Goal: Task Accomplishment & Management: Use online tool/utility

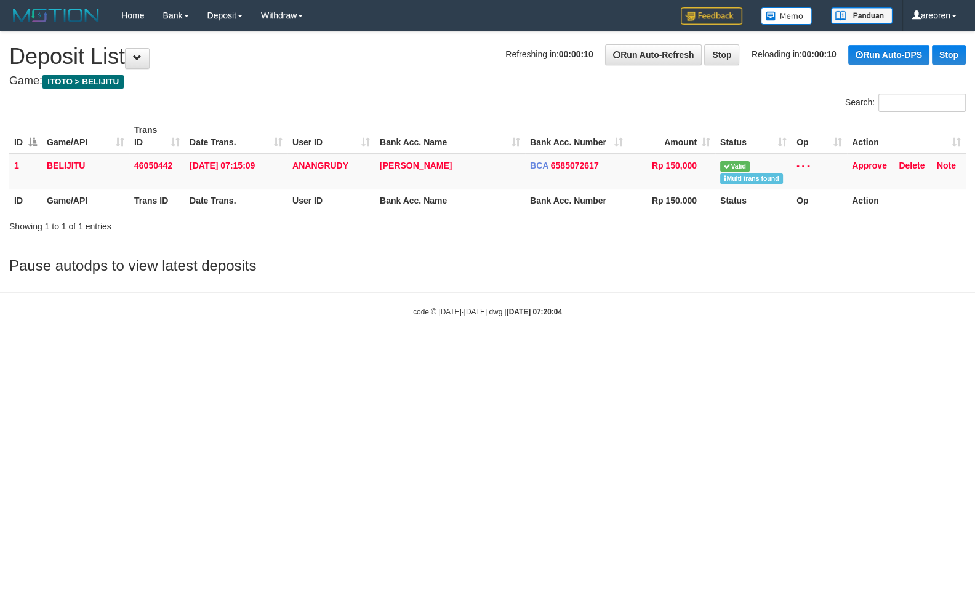
click at [399, 106] on div "Search:" at bounding box center [487, 105] width 975 height 22
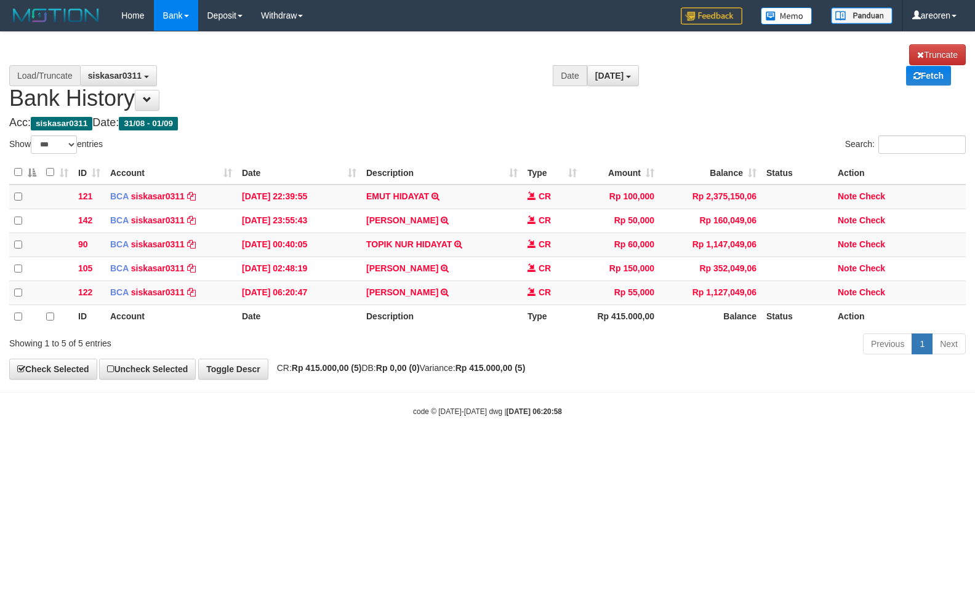
select select "***"
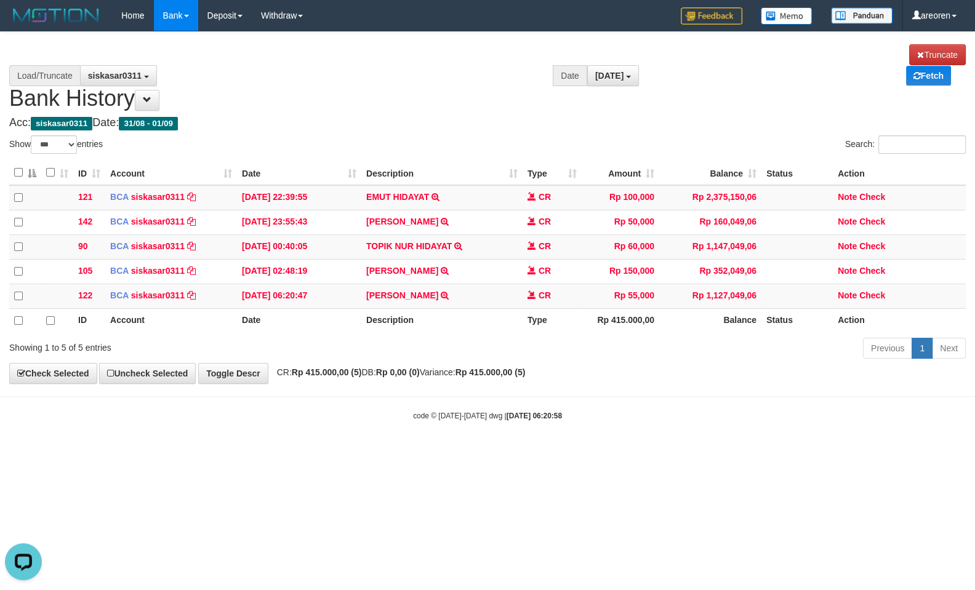
click at [548, 438] on html "Toggle navigation Home Bank Account List Load By Website Group [ITOTO] BELIJITU…" at bounding box center [487, 226] width 975 height 452
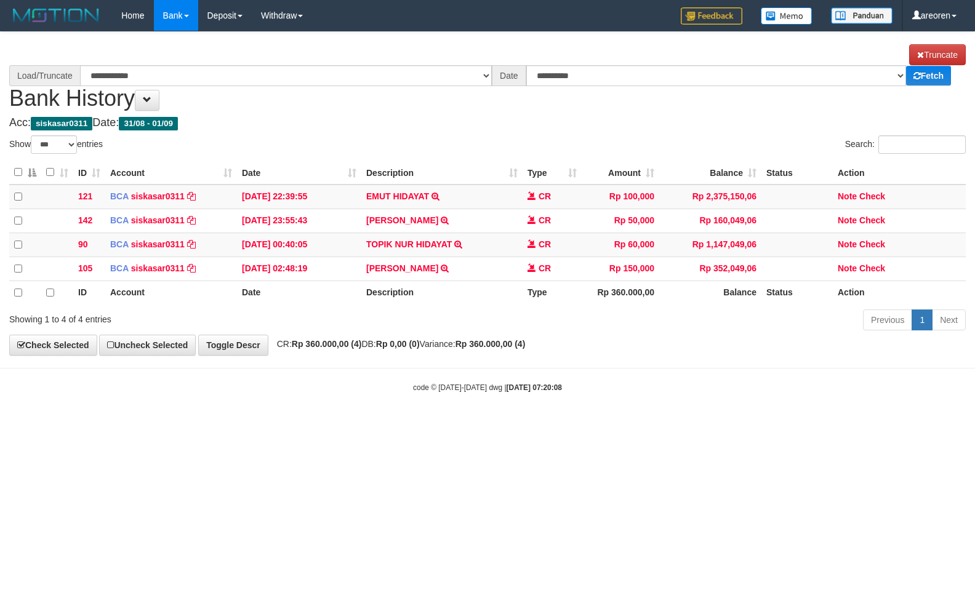
select select "***"
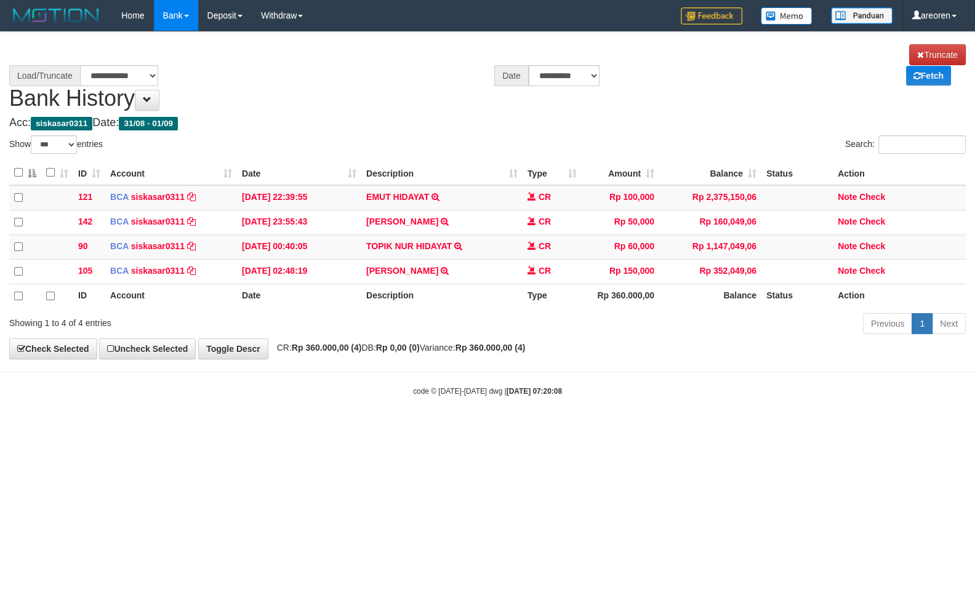
click at [567, 428] on html "Toggle navigation Home Bank Account List Load By Website Group [ITOTO] BELIJITU…" at bounding box center [487, 214] width 975 height 428
select select "****"
click at [598, 428] on html "Toggle navigation Home Bank Account List Load By Website Group [ITOTO] BELIJITU…" at bounding box center [487, 214] width 975 height 428
click at [542, 428] on html "Toggle navigation Home Bank Account List Load By Website Group [ITOTO] BELIJITU…" at bounding box center [487, 214] width 975 height 428
click at [580, 419] on html "Toggle navigation Home Bank Account List Load By Website Group [ITOTO] BELIJITU…" at bounding box center [487, 214] width 975 height 428
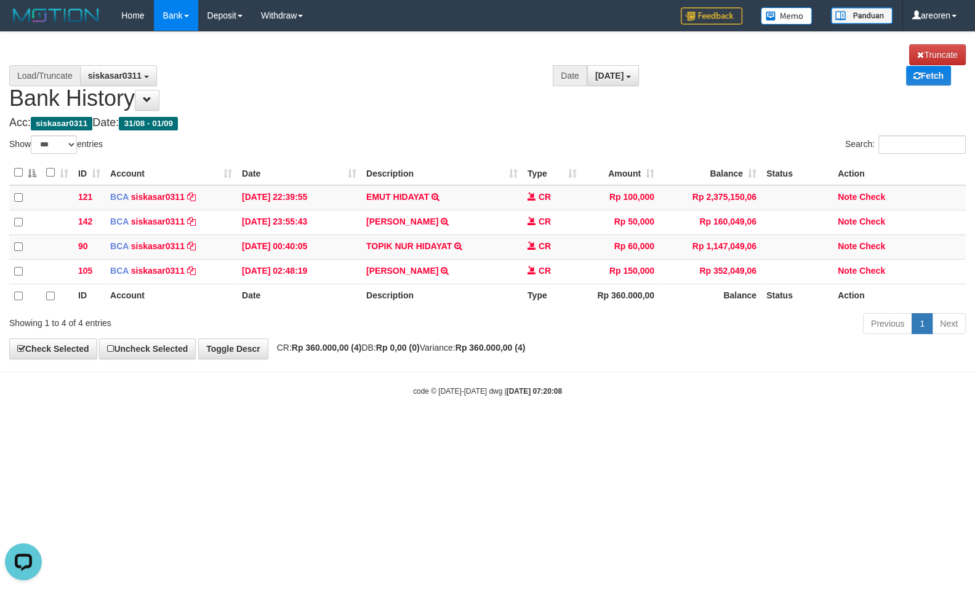
click at [386, 405] on html "Toggle navigation Home Bank Account List Load By Website Group [ITOTO] BELIJITU…" at bounding box center [487, 214] width 975 height 428
click at [377, 428] on html "Toggle navigation Home Bank Account List Load By Website Group [ITOTO] BELIJITU…" at bounding box center [487, 214] width 975 height 428
click at [386, 399] on html "Toggle navigation Home Bank Account List Load By Website Group [ITOTO] BELIJITU…" at bounding box center [487, 214] width 975 height 428
click at [516, 428] on html "Toggle navigation Home Bank Account List Load By Website Group [ITOTO] BELIJITU…" at bounding box center [487, 214] width 975 height 428
click at [394, 428] on html "Toggle navigation Home Bank Account List Load By Website Group [ITOTO] BELIJITU…" at bounding box center [487, 214] width 975 height 428
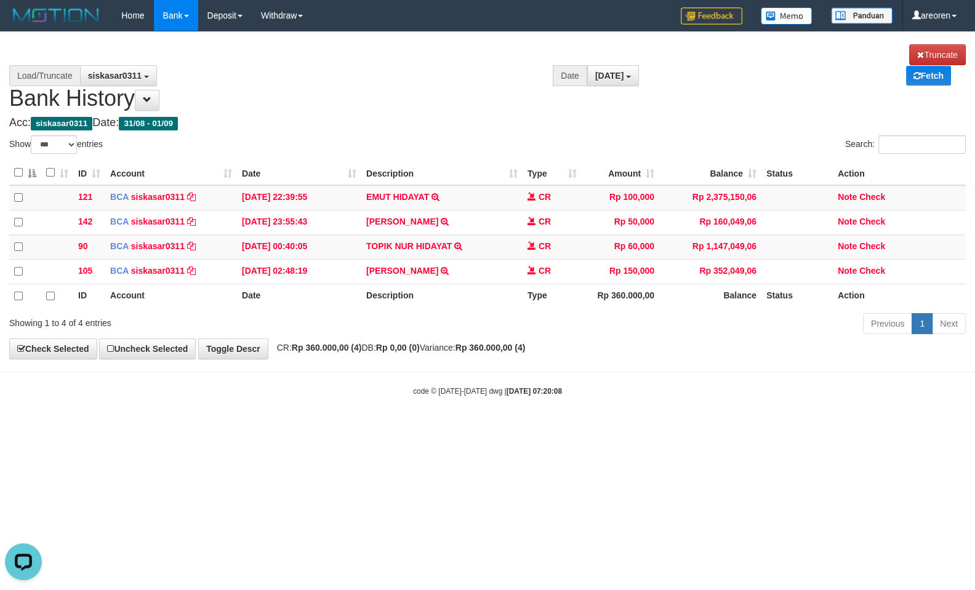
click at [585, 428] on html "Toggle navigation Home Bank Account List Load By Website Group [ITOTO] BELIJITU…" at bounding box center [487, 214] width 975 height 428
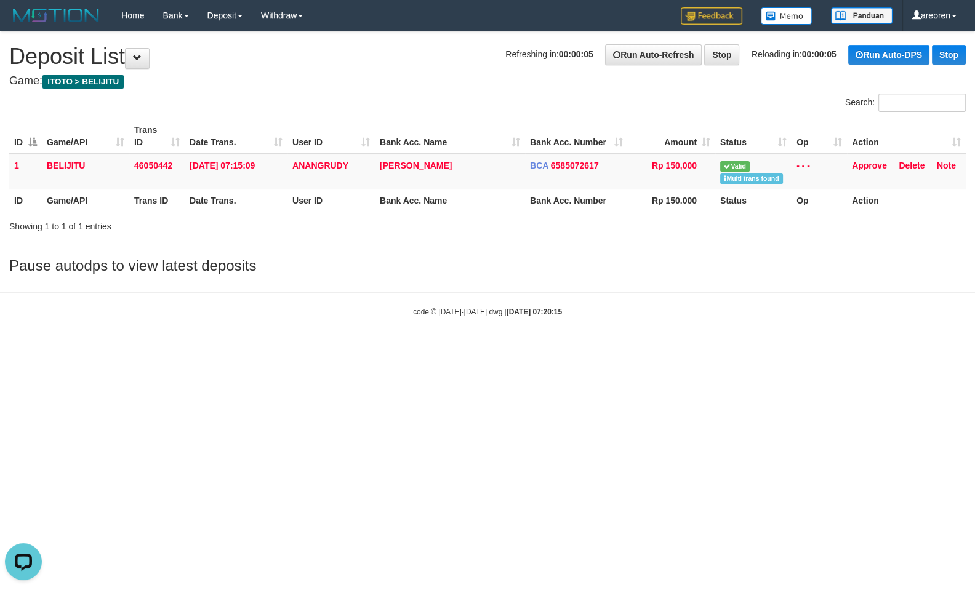
click at [609, 348] on html "Toggle navigation Home Bank Account List Load By Website Group [ITOTO] BELIJITU…" at bounding box center [487, 174] width 975 height 348
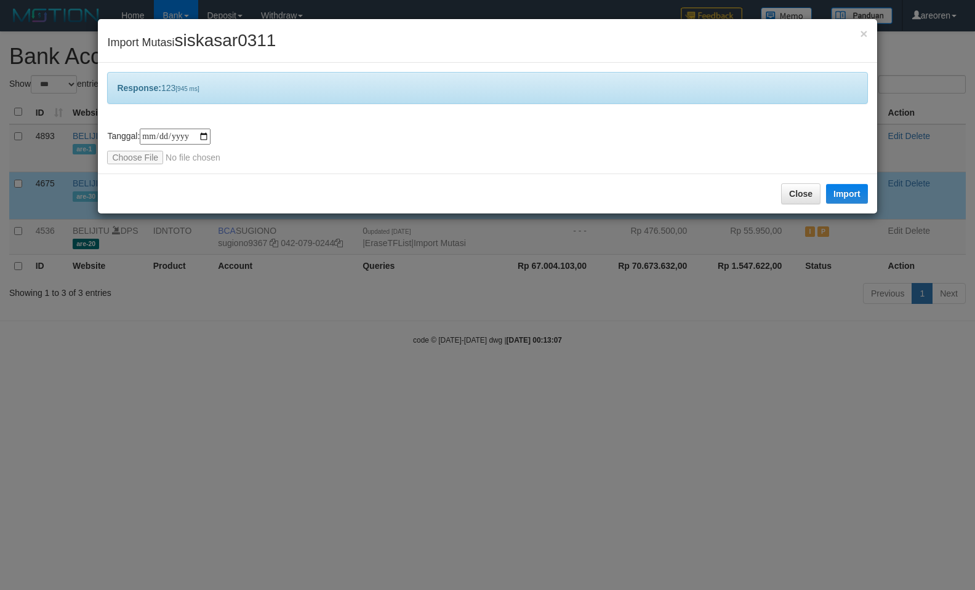
select select "***"
click at [126, 159] on input "file" at bounding box center [188, 158] width 163 height 14
click at [845, 187] on button "Import" at bounding box center [847, 194] width 42 height 20
click at [133, 161] on input "file" at bounding box center [188, 158] width 163 height 14
click at [844, 191] on button "Import" at bounding box center [847, 194] width 42 height 20
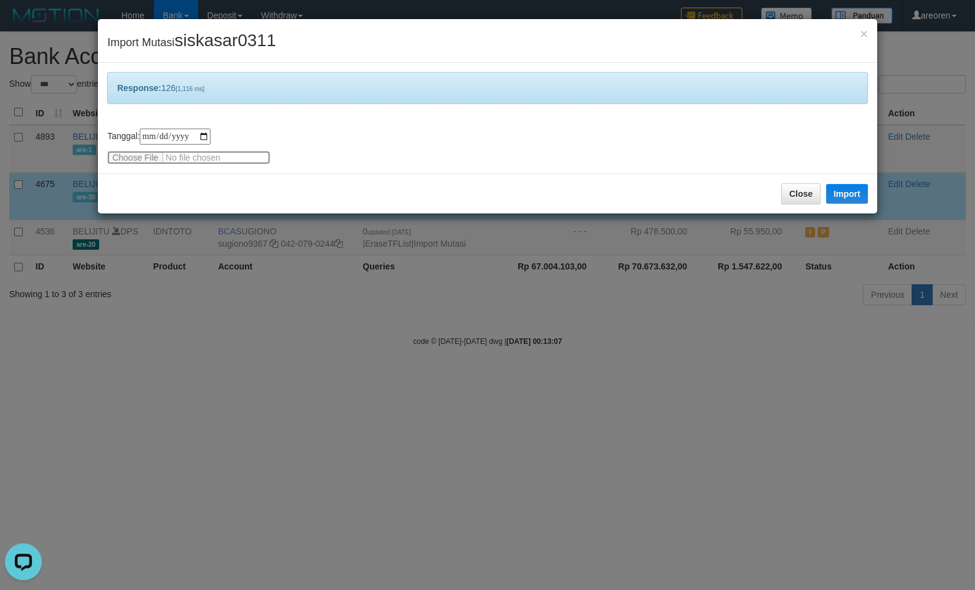
click at [129, 157] on input "file" at bounding box center [188, 158] width 163 height 14
click at [834, 193] on button "Import" at bounding box center [847, 194] width 42 height 20
click at [119, 154] on input "file" at bounding box center [188, 158] width 163 height 14
click at [839, 195] on button "Import" at bounding box center [847, 194] width 42 height 20
click at [120, 155] on input "file" at bounding box center [188, 158] width 163 height 14
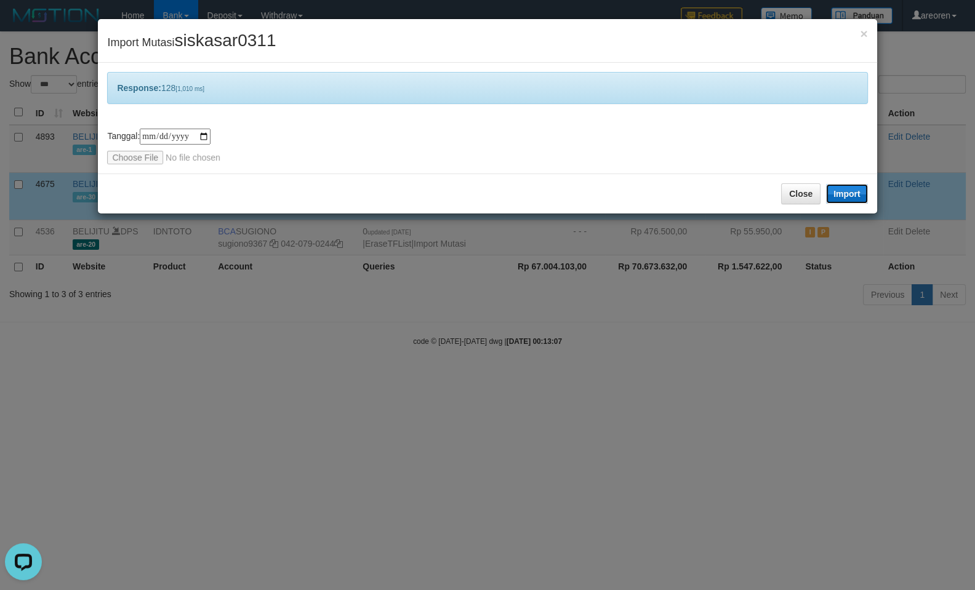
click at [861, 194] on button "Import" at bounding box center [847, 194] width 42 height 20
click at [114, 158] on input "file" at bounding box center [188, 158] width 163 height 14
click at [846, 193] on button "Import" at bounding box center [847, 194] width 42 height 20
click at [126, 155] on input "file" at bounding box center [188, 158] width 163 height 14
click at [841, 192] on button "Import" at bounding box center [847, 194] width 42 height 20
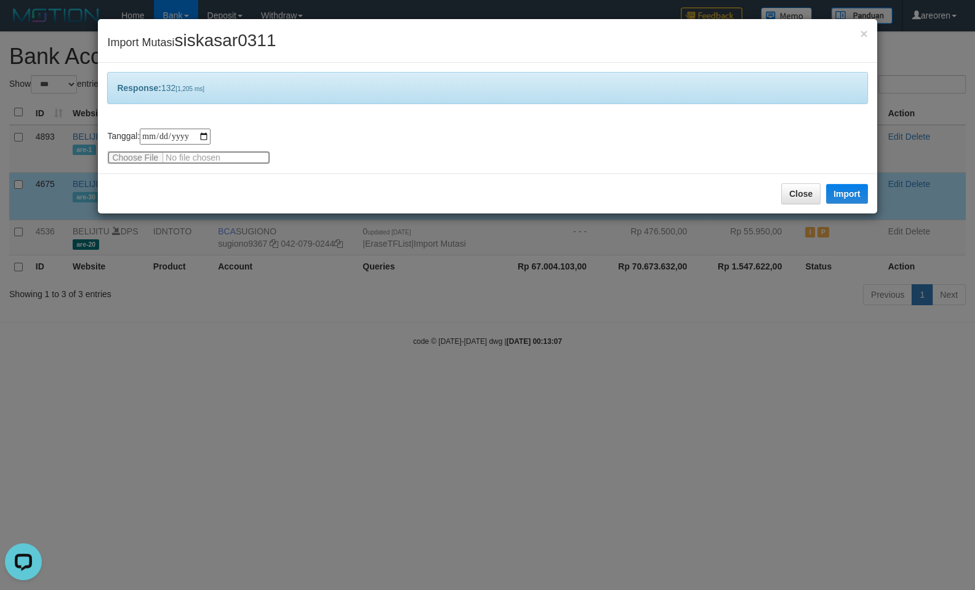
click at [130, 158] on input "file" at bounding box center [188, 158] width 163 height 14
click at [846, 187] on button "Import" at bounding box center [847, 194] width 42 height 20
click at [114, 157] on input "file" at bounding box center [188, 158] width 163 height 14
click at [852, 196] on button "Import" at bounding box center [847, 194] width 42 height 20
click at [114, 154] on input "file" at bounding box center [188, 158] width 163 height 14
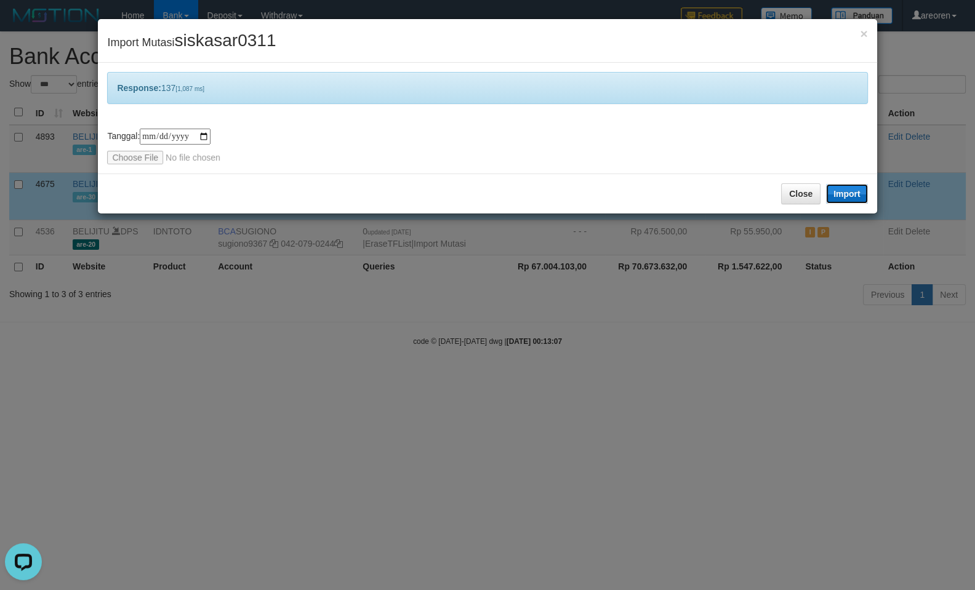
click at [837, 192] on button "Import" at bounding box center [847, 194] width 42 height 20
click at [126, 157] on input "file" at bounding box center [188, 158] width 163 height 14
click at [843, 190] on button "Import" at bounding box center [847, 194] width 42 height 20
click at [124, 159] on input "file" at bounding box center [188, 158] width 163 height 14
click at [849, 196] on button "Import" at bounding box center [847, 194] width 42 height 20
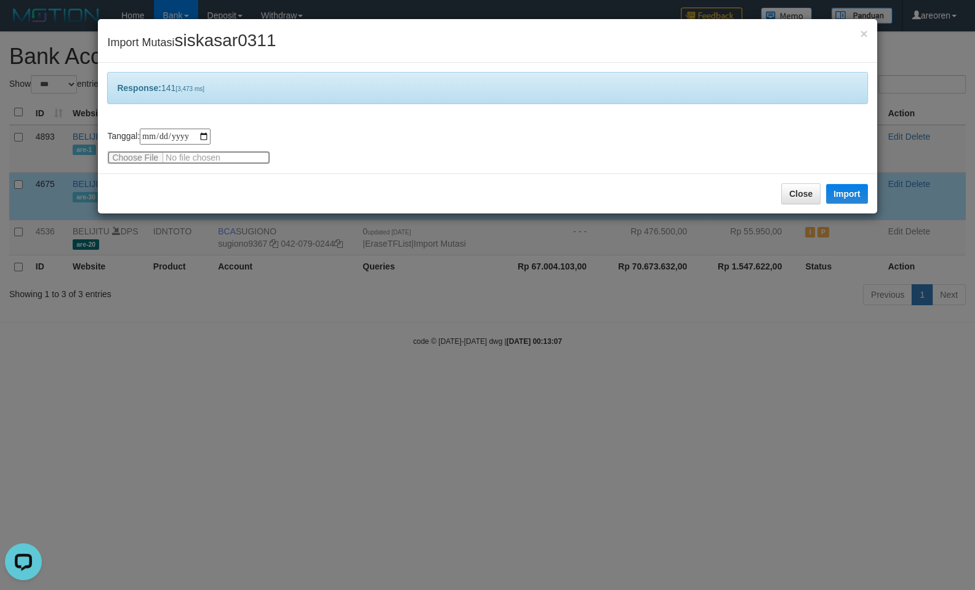
click at [112, 157] on input "file" at bounding box center [188, 158] width 163 height 14
click at [849, 196] on button "Import" at bounding box center [847, 194] width 42 height 20
click at [118, 163] on input "file" at bounding box center [188, 158] width 163 height 14
click at [844, 191] on button "Import" at bounding box center [847, 194] width 42 height 20
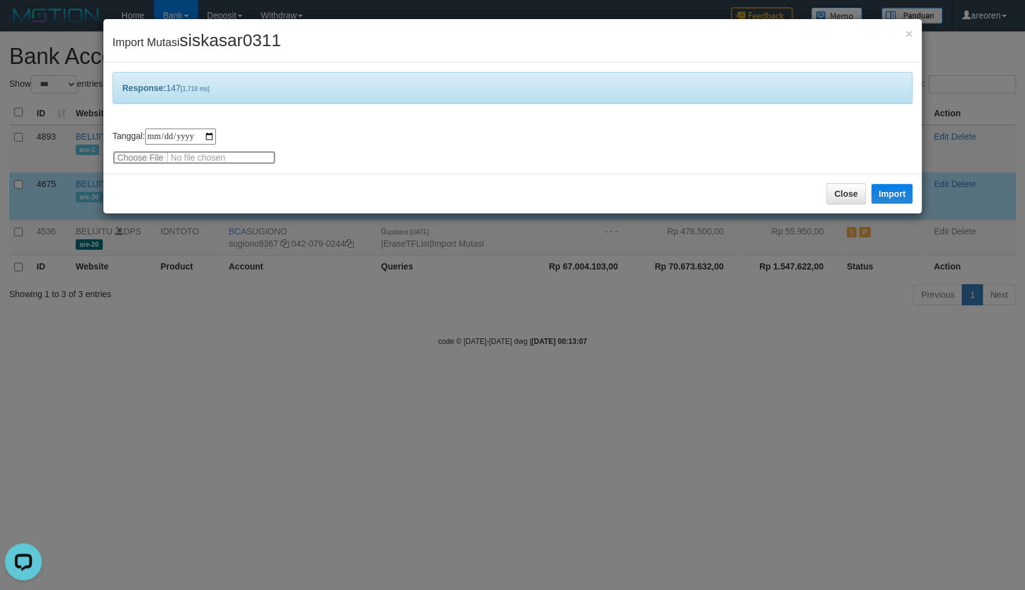
click at [136, 161] on input "file" at bounding box center [194, 158] width 163 height 14
click at [883, 190] on button "Import" at bounding box center [892, 194] width 42 height 20
click at [127, 159] on input "file" at bounding box center [194, 158] width 163 height 14
click at [882, 200] on button "Import" at bounding box center [892, 194] width 42 height 20
click at [113, 149] on div "**********" at bounding box center [513, 147] width 801 height 36
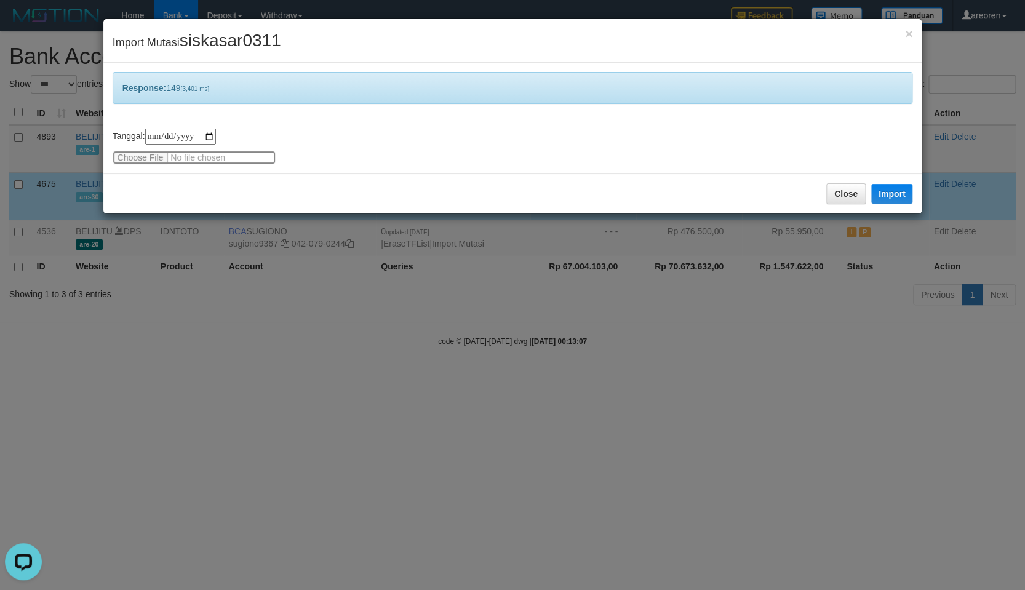
click at [124, 157] on input "file" at bounding box center [194, 158] width 163 height 14
click at [877, 189] on button "Import" at bounding box center [892, 194] width 42 height 20
click at [132, 161] on input "file" at bounding box center [194, 158] width 163 height 14
click at [893, 199] on button "Import" at bounding box center [892, 194] width 42 height 20
click at [121, 159] on input "file" at bounding box center [194, 158] width 163 height 14
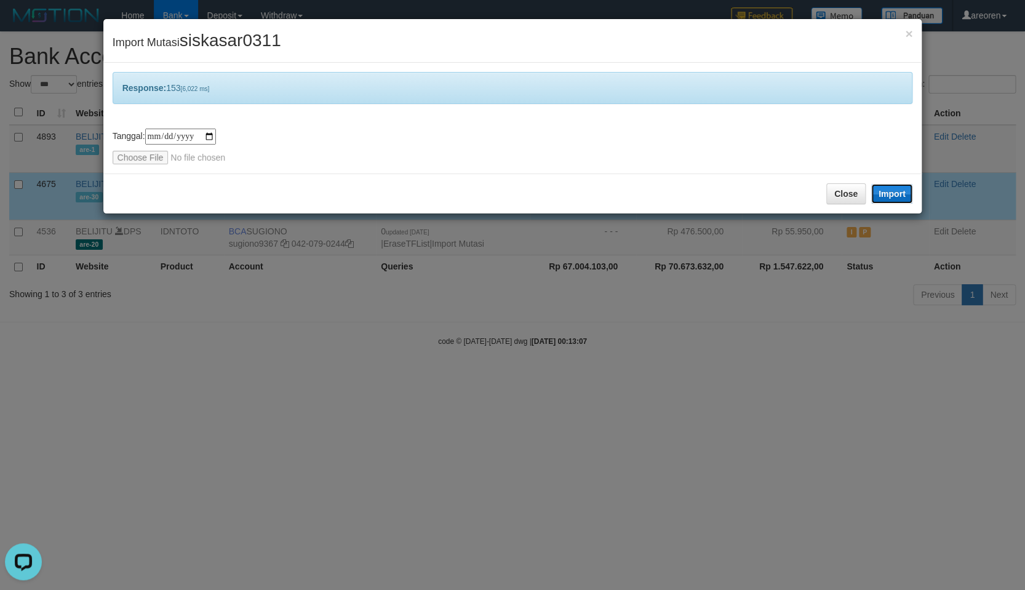
click at [886, 195] on button "Import" at bounding box center [892, 194] width 42 height 20
click at [126, 159] on input "file" at bounding box center [194, 158] width 163 height 14
click at [880, 198] on button "Import" at bounding box center [892, 194] width 42 height 20
click at [132, 156] on input "file" at bounding box center [194, 158] width 163 height 14
click at [894, 192] on button "Import" at bounding box center [892, 194] width 42 height 20
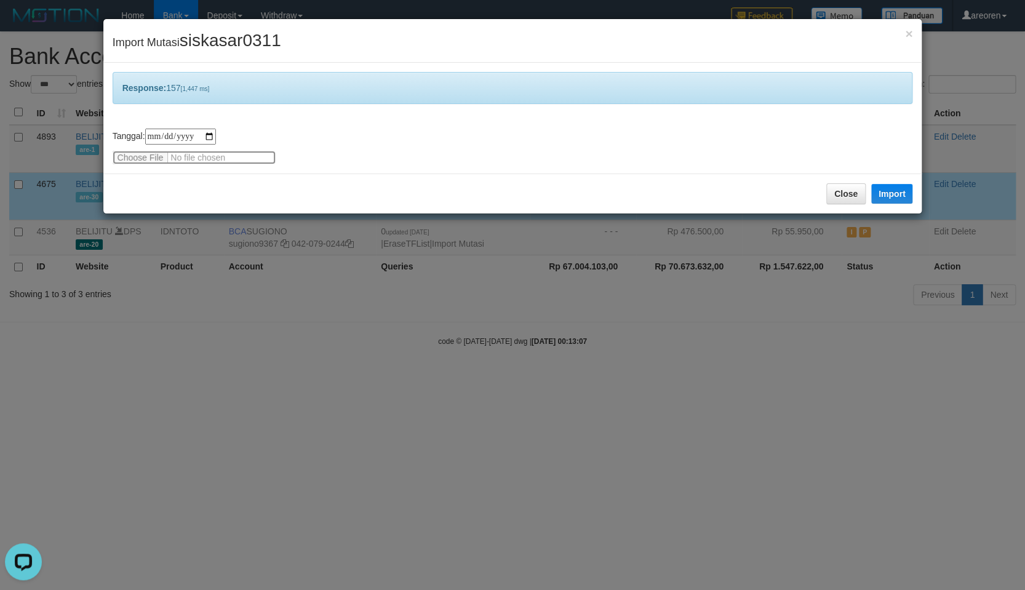
click at [130, 159] on input "file" at bounding box center [194, 158] width 163 height 14
click at [902, 196] on button "Import" at bounding box center [892, 194] width 42 height 20
click at [119, 155] on input "file" at bounding box center [194, 158] width 163 height 14
click at [904, 191] on button "Import" at bounding box center [892, 194] width 42 height 20
click at [135, 157] on input "file" at bounding box center [194, 158] width 163 height 14
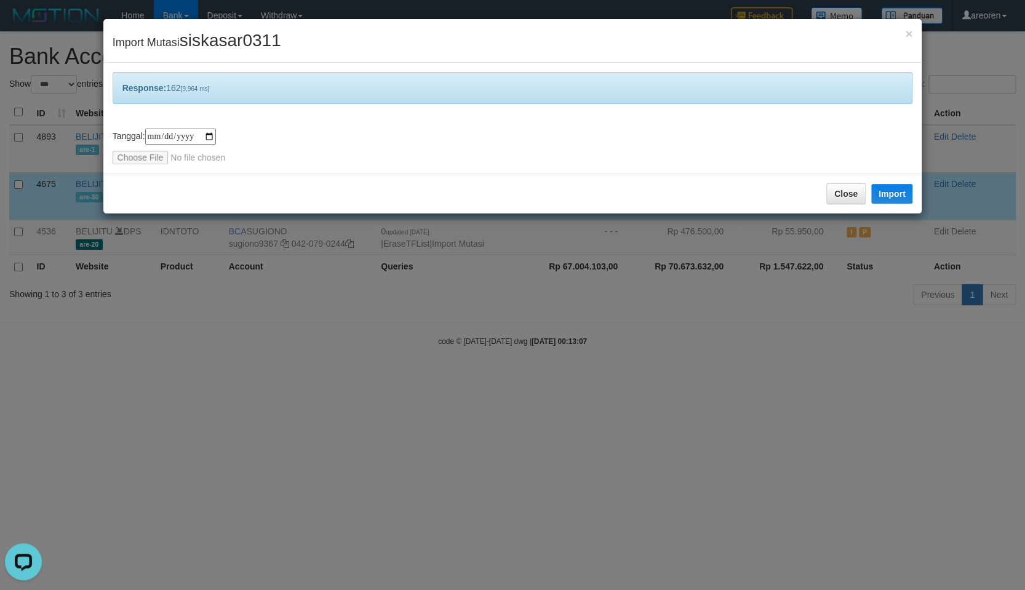
click at [887, 183] on div "Close Import" at bounding box center [512, 194] width 819 height 40
click at [887, 188] on button "Import" at bounding box center [892, 194] width 42 height 20
click at [133, 157] on input "file" at bounding box center [194, 158] width 163 height 14
click at [883, 191] on button "Import" at bounding box center [892, 194] width 42 height 20
click at [124, 161] on input "file" at bounding box center [194, 158] width 163 height 14
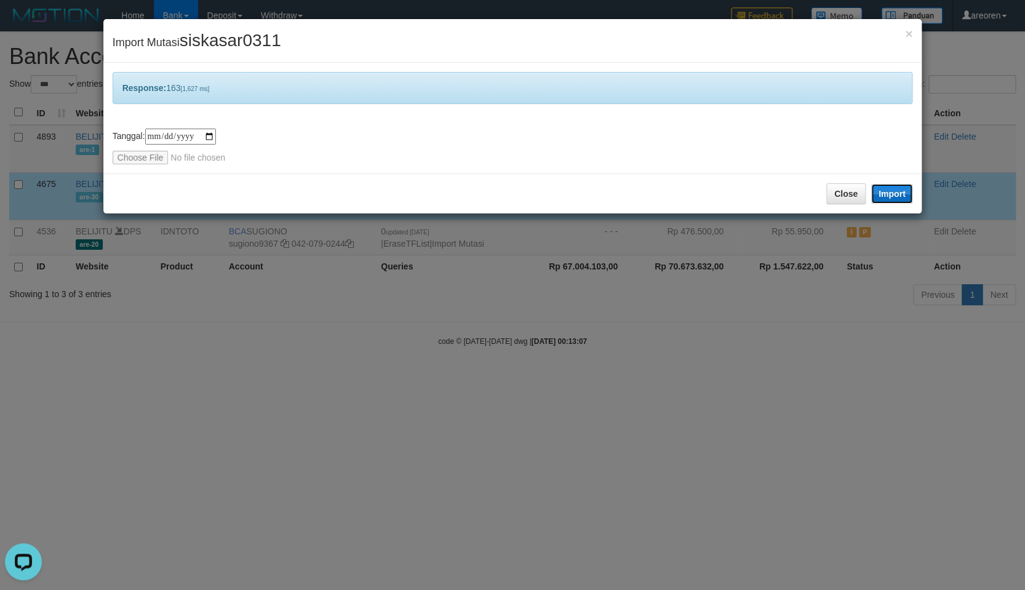
click at [890, 191] on button "Import" at bounding box center [892, 194] width 42 height 20
click at [136, 161] on input "file" at bounding box center [194, 158] width 163 height 14
click at [887, 195] on button "Import" at bounding box center [892, 194] width 42 height 20
click at [136, 151] on div "**********" at bounding box center [513, 147] width 801 height 36
click at [130, 159] on input "file" at bounding box center [194, 158] width 163 height 14
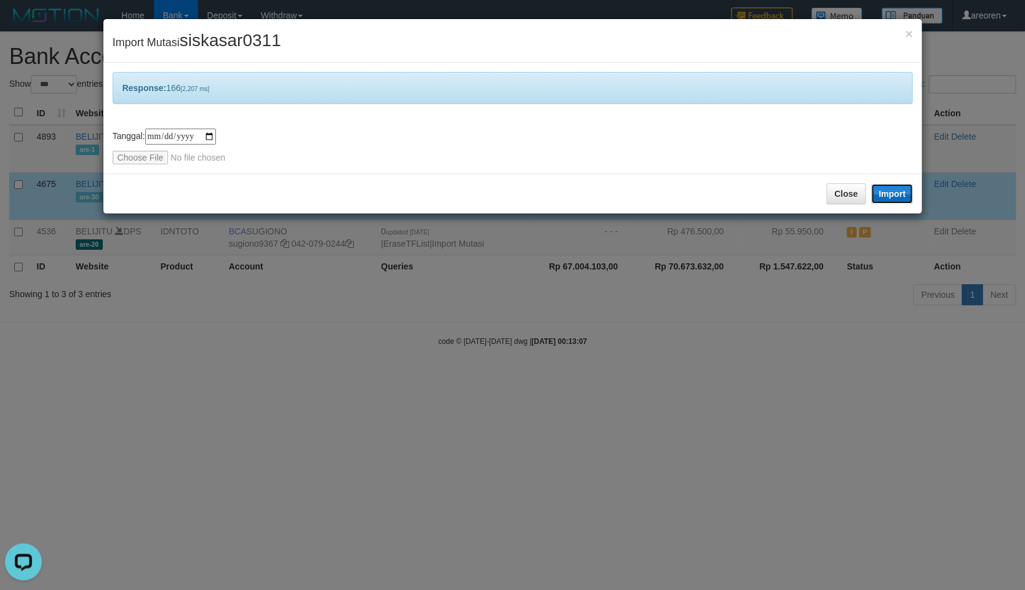
click at [890, 195] on button "Import" at bounding box center [892, 194] width 42 height 20
click at [120, 158] on input "file" at bounding box center [194, 158] width 163 height 14
click at [889, 192] on button "Import" at bounding box center [892, 194] width 42 height 20
click at [136, 159] on input "file" at bounding box center [194, 158] width 163 height 14
click at [891, 191] on button "Import" at bounding box center [892, 194] width 42 height 20
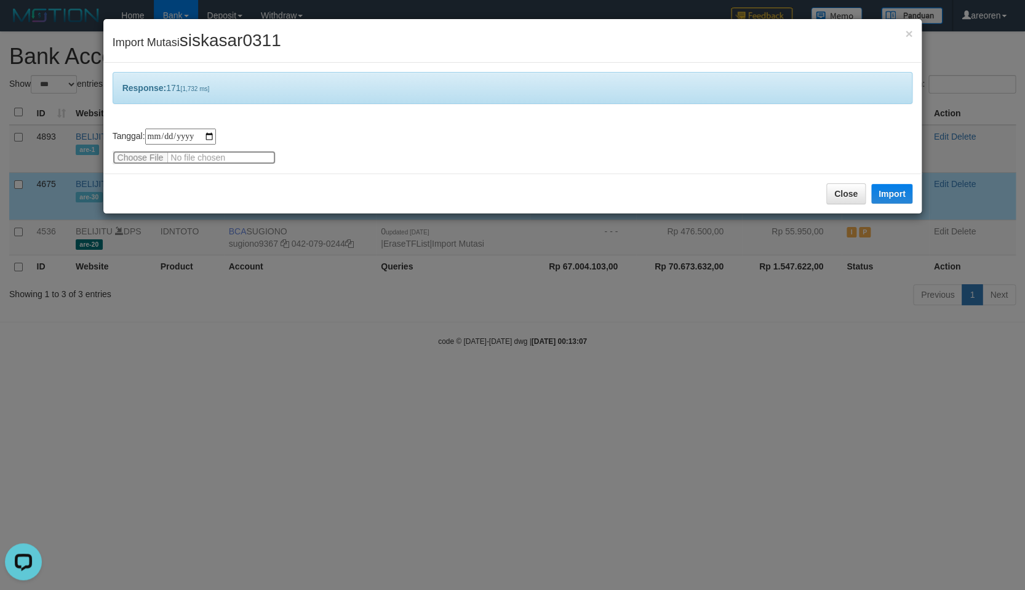
click at [124, 155] on input "file" at bounding box center [194, 158] width 163 height 14
click at [891, 191] on button "Import" at bounding box center [892, 194] width 42 height 20
click at [116, 157] on input "file" at bounding box center [194, 158] width 163 height 14
click at [900, 192] on button "Import" at bounding box center [892, 194] width 42 height 20
click at [124, 154] on input "file" at bounding box center [194, 158] width 163 height 14
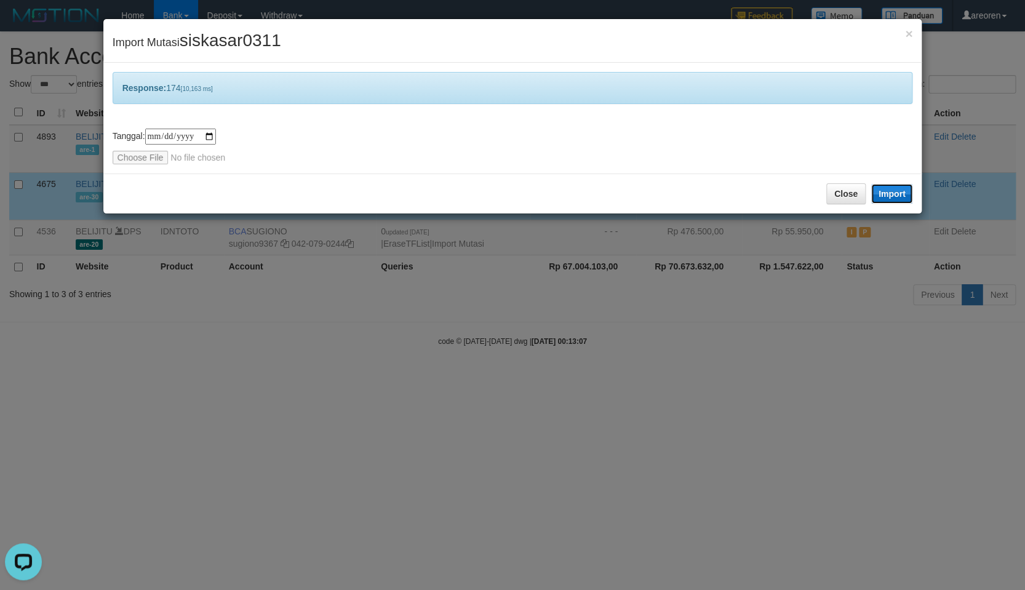
click at [894, 191] on button "Import" at bounding box center [892, 194] width 42 height 20
click at [130, 153] on input "file" at bounding box center [194, 158] width 163 height 14
click at [138, 153] on input "file" at bounding box center [194, 158] width 163 height 14
click at [889, 194] on button "Import" at bounding box center [892, 194] width 42 height 20
click at [135, 158] on input "file" at bounding box center [194, 158] width 163 height 14
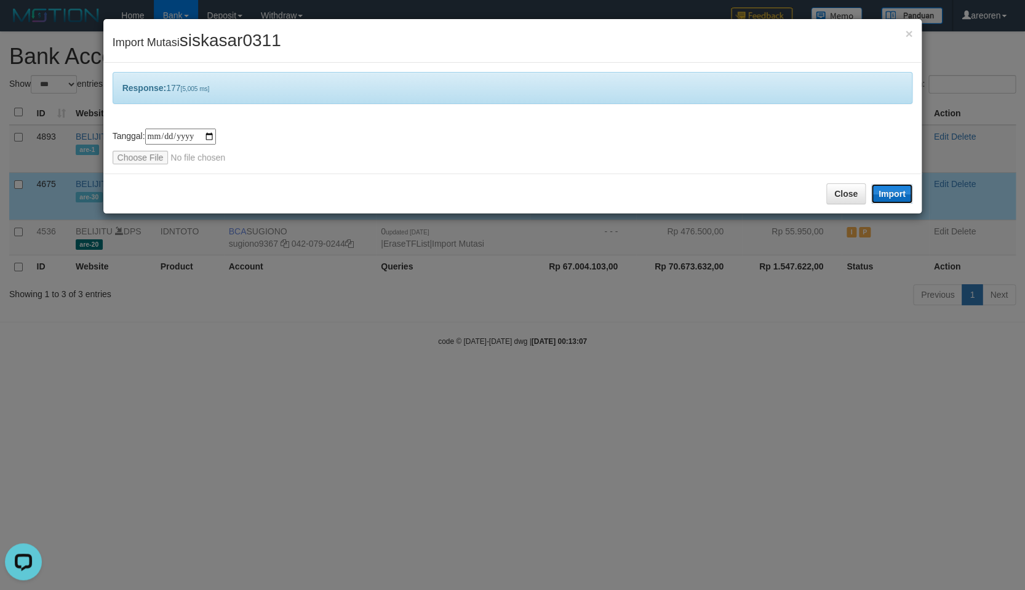
click at [880, 191] on button "Import" at bounding box center [892, 194] width 42 height 20
click at [126, 148] on div "**********" at bounding box center [513, 147] width 801 height 36
click at [122, 159] on input "file" at bounding box center [194, 158] width 163 height 14
click at [892, 194] on button "Import" at bounding box center [892, 194] width 42 height 20
click at [133, 159] on input "file" at bounding box center [194, 158] width 163 height 14
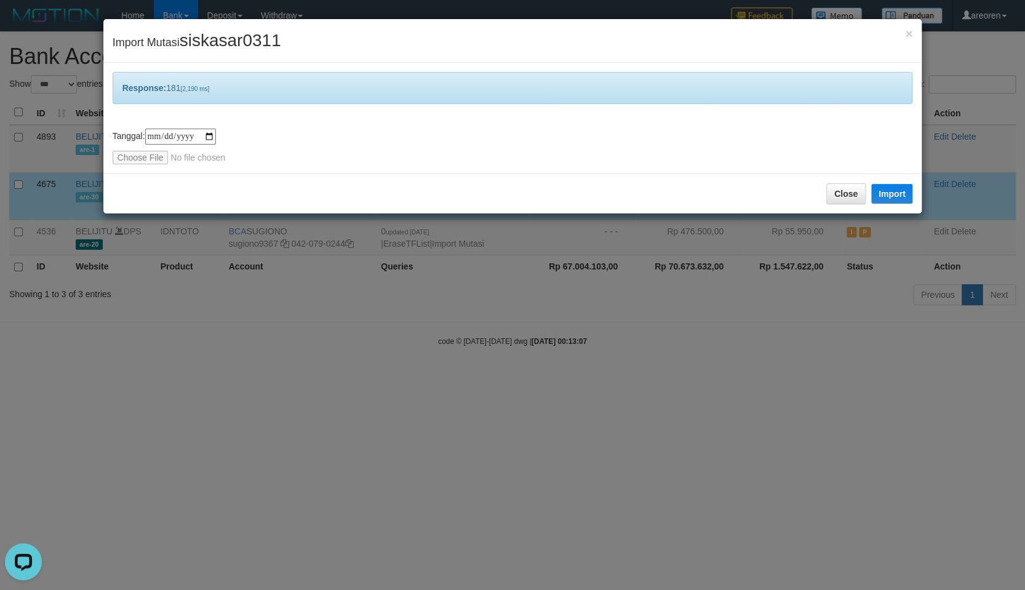
type input "**********"
click at [887, 191] on button "Import" at bounding box center [892, 194] width 42 height 20
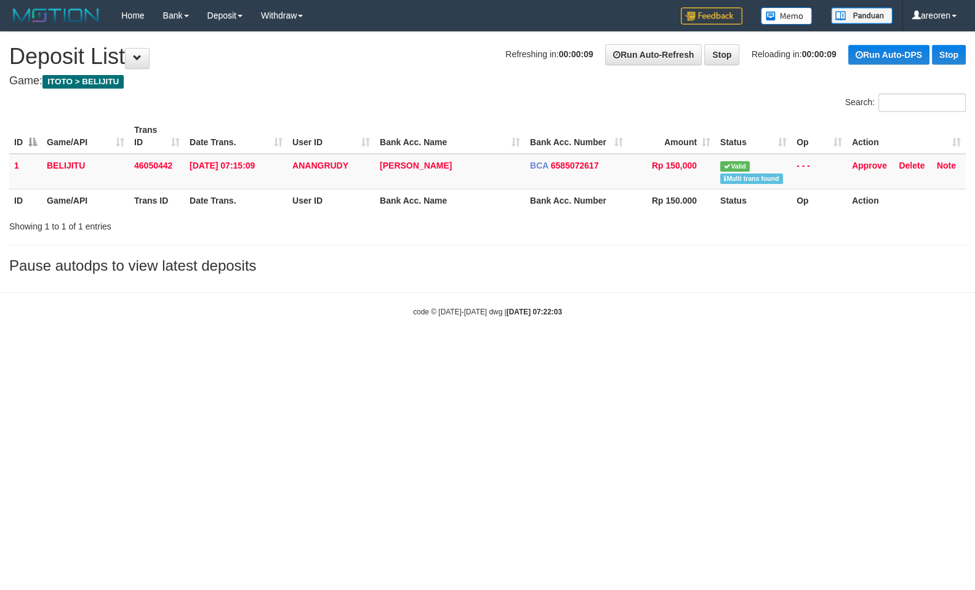
click at [605, 348] on html "Toggle navigation Home Bank Account List Load By Website Group [ITOTO] BELIJITU…" at bounding box center [487, 174] width 975 height 348
click at [863, 164] on link "Approve" at bounding box center [869, 166] width 35 height 10
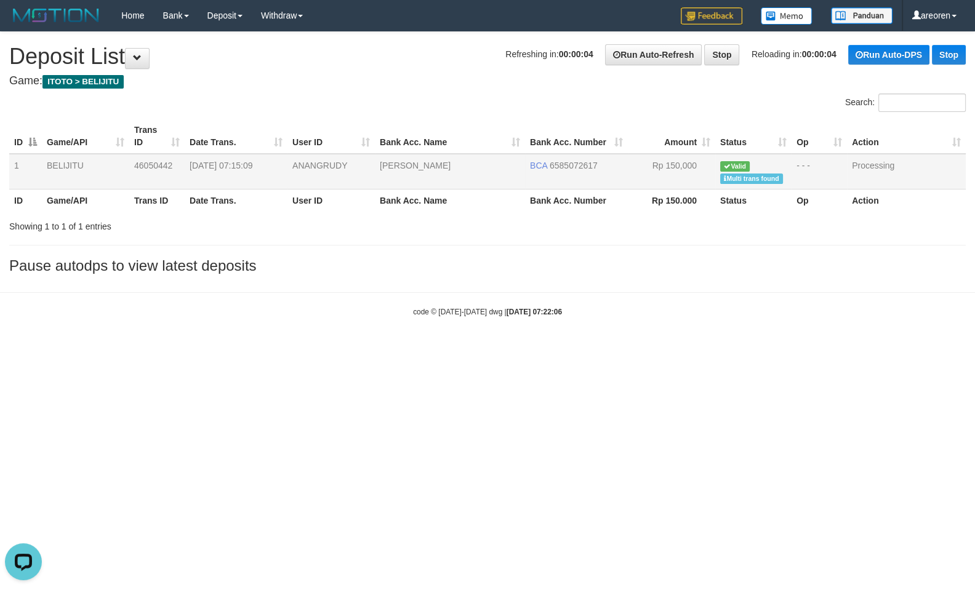
click at [570, 348] on html "Toggle navigation Home Bank Account List Load By Website Group [ITOTO] BELIJITU…" at bounding box center [487, 174] width 975 height 348
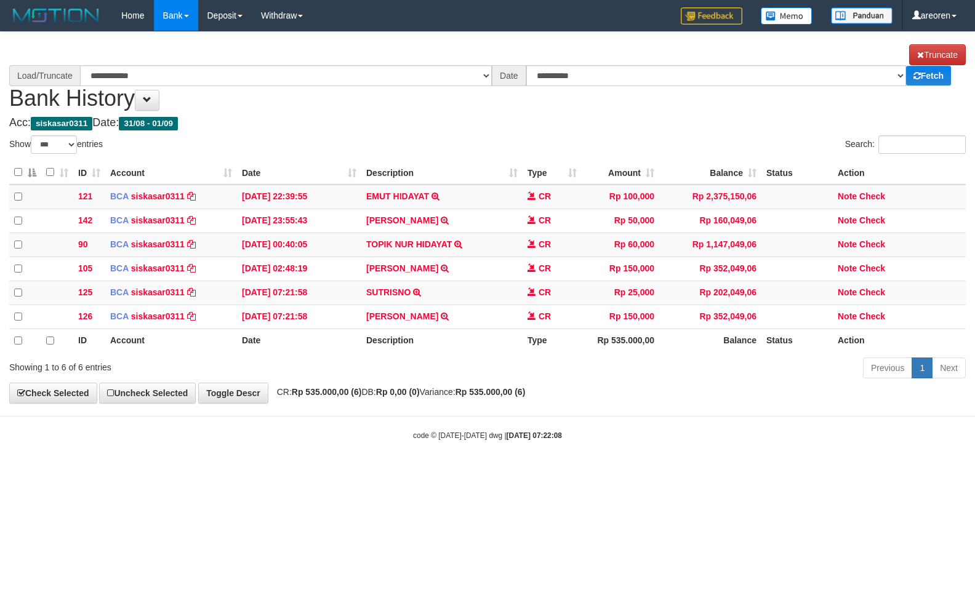
select select "***"
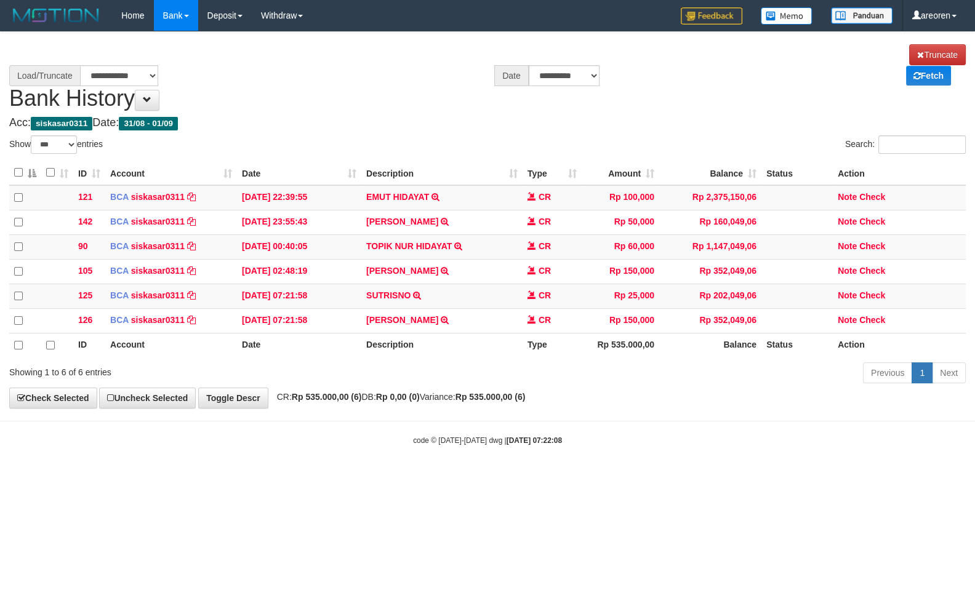
drag, startPoint x: 0, startPoint y: 0, endPoint x: 619, endPoint y: 59, distance: 621.9
click at [585, 452] on html "Toggle navigation Home Bank Account List Load By Website Group [ITOTO] BELIJITU…" at bounding box center [487, 238] width 975 height 477
select select "****"
click at [634, 477] on html "Toggle navigation Home Bank Account List Load By Website Group [ITOTO] BELIJITU…" at bounding box center [487, 238] width 975 height 477
click at [588, 466] on html "Toggle navigation Home Bank Account List Load By Website Group [ITOTO] BELIJITU…" at bounding box center [487, 238] width 975 height 477
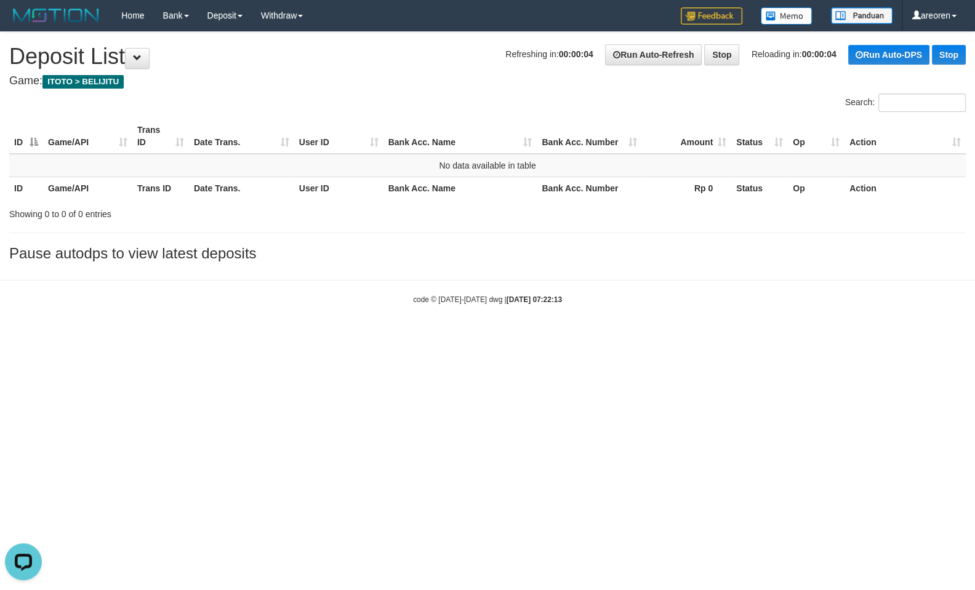
click at [639, 276] on body "Toggle navigation Home Bank Account List Load By Website Group [ITOTO] BELIJITU…" at bounding box center [487, 168] width 975 height 336
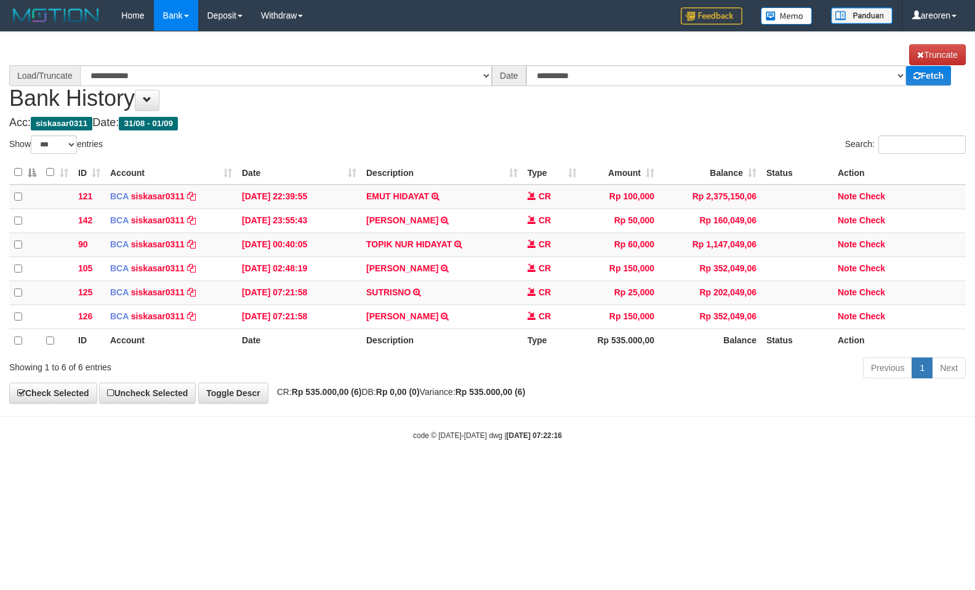
select select "***"
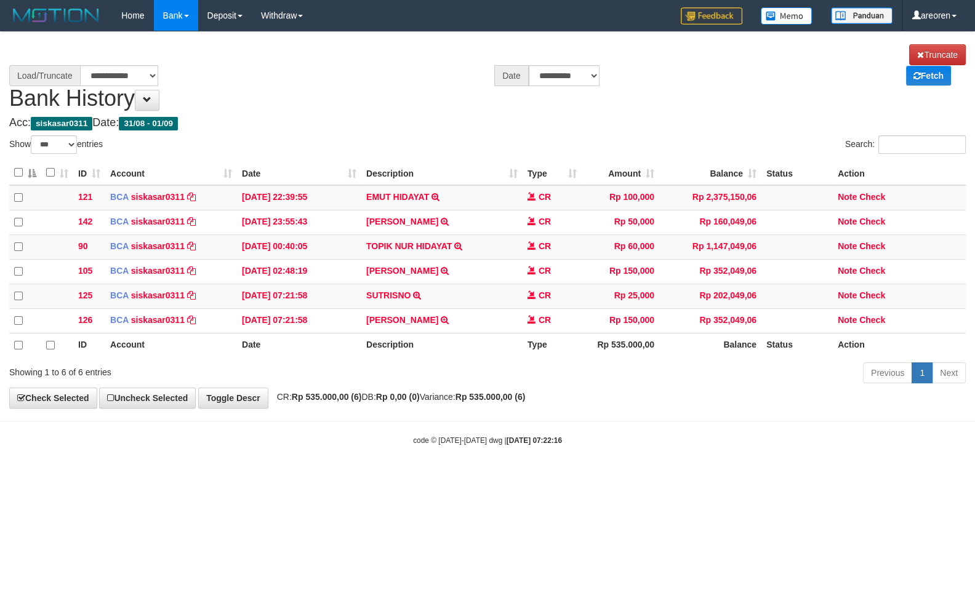
click at [588, 466] on html "Toggle navigation Home Bank Account List Load By Website Group [ITOTO] BELIJITU…" at bounding box center [487, 238] width 975 height 477
click at [644, 477] on html "Toggle navigation Home Bank Account List Load By Website Group [ITOTO] BELIJITU…" at bounding box center [487, 238] width 975 height 477
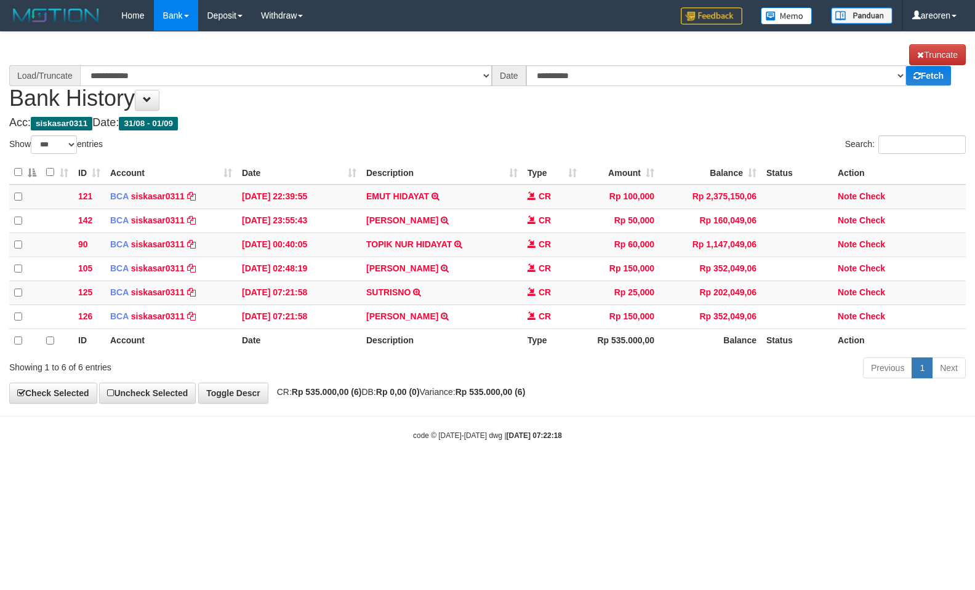
select select "***"
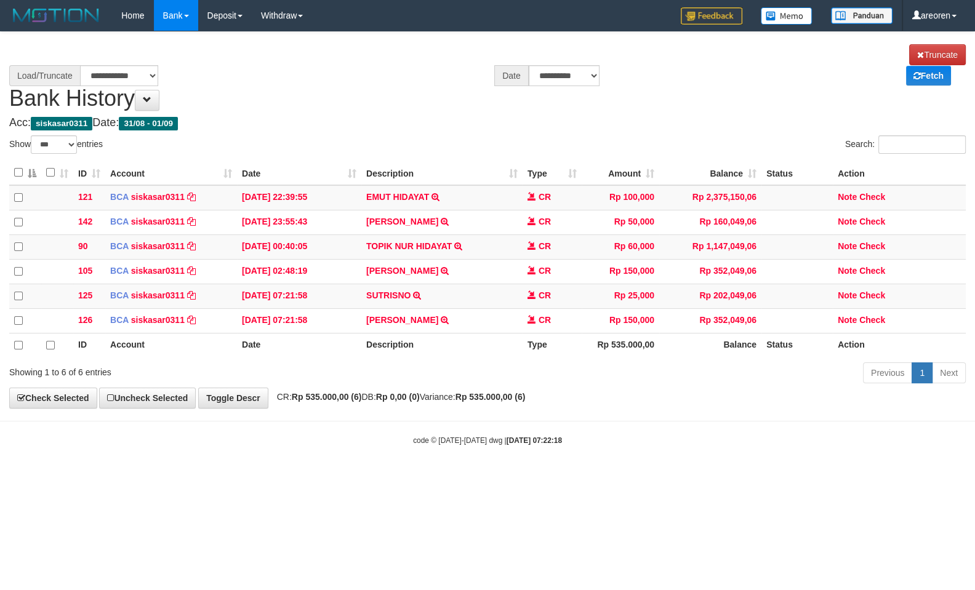
click at [668, 387] on body "Toggle navigation Home Bank Account List Load By Website Group [ITOTO] BELIJITU…" at bounding box center [487, 238] width 975 height 477
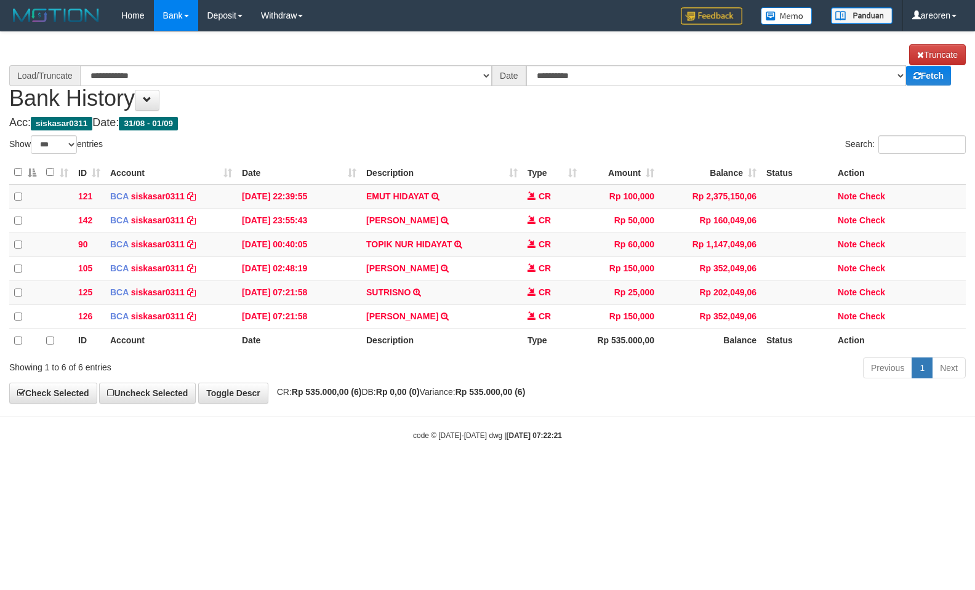
select select "***"
select select "****"
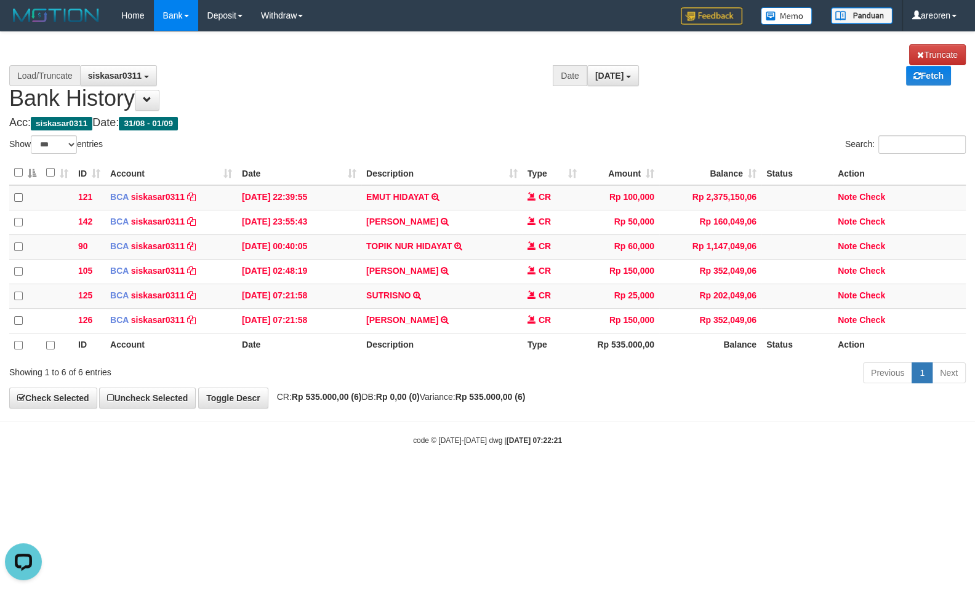
click at [594, 450] on html "Toggle navigation Home Bank Account List Load By Website Group [ITOTO] BELIJITU…" at bounding box center [487, 238] width 975 height 477
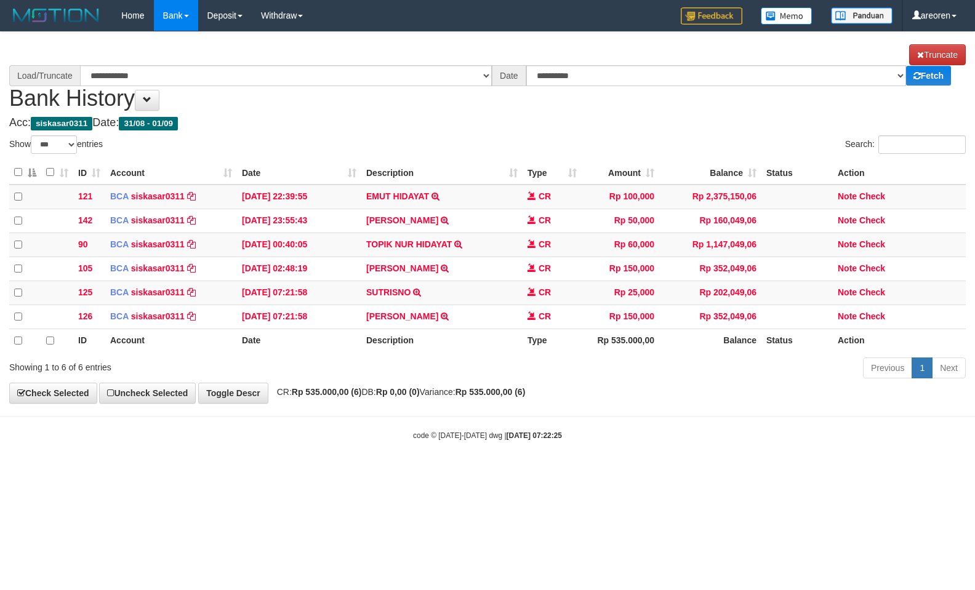
select select "***"
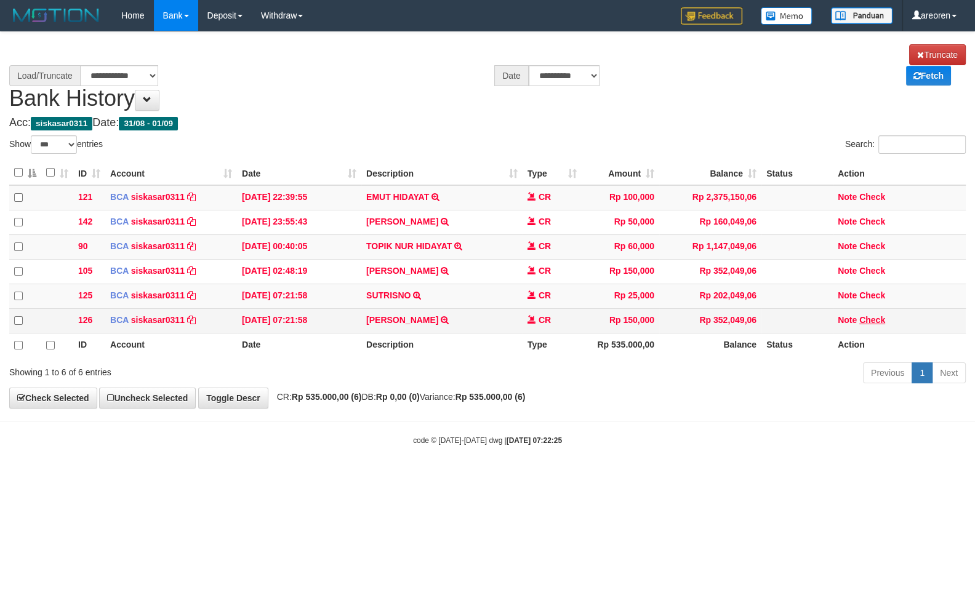
select select "****"
click at [376, 308] on td "RUDIANSYAH TRSF E-BANKING CR 0109/FTSCY/WS95031 150000.00RUDIANSYAH" at bounding box center [441, 320] width 161 height 25
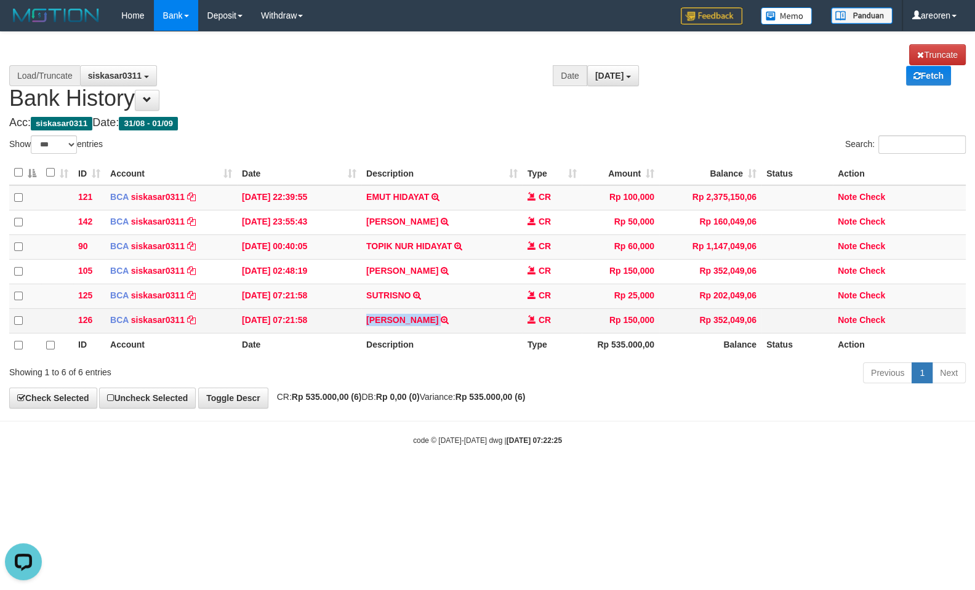
click at [376, 308] on td "RUDIANSYAH TRSF E-BANKING CR 0109/FTSCY/WS95031 150000.00RUDIANSYAH" at bounding box center [441, 320] width 161 height 25
copy td "[PERSON_NAME]"
click at [871, 315] on link "Check" at bounding box center [872, 320] width 26 height 10
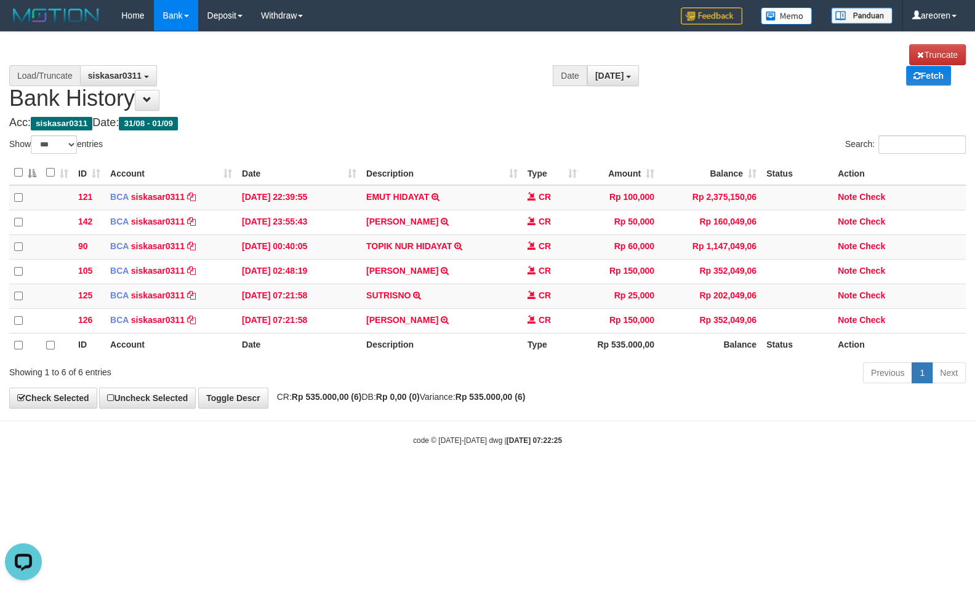
click at [439, 454] on html "Toggle navigation Home Bank Account List Load By Website Group [ITOTO] BELIJITU…" at bounding box center [487, 238] width 975 height 477
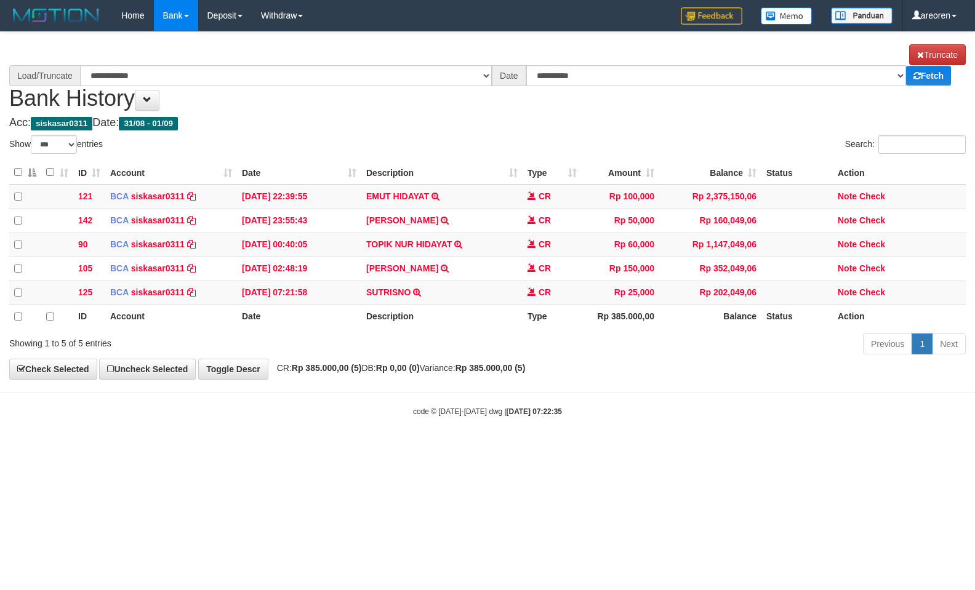
select select "***"
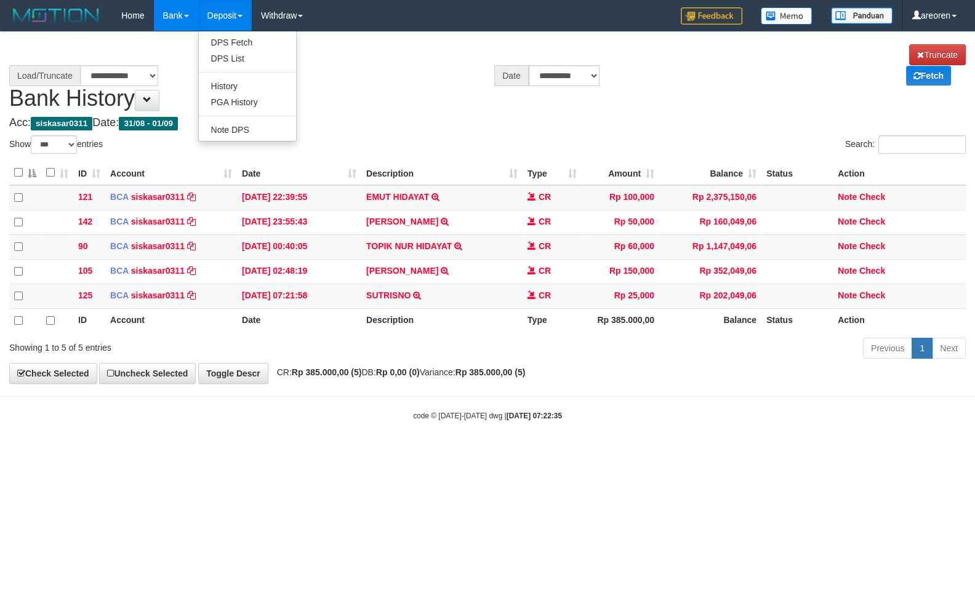
select select "****"
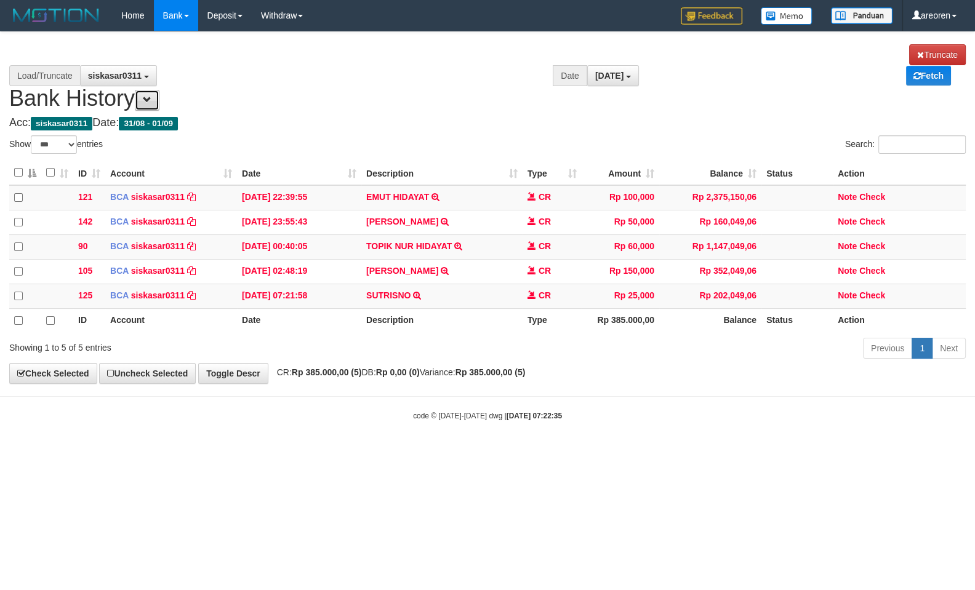
click at [146, 90] on button at bounding box center [147, 100] width 25 height 21
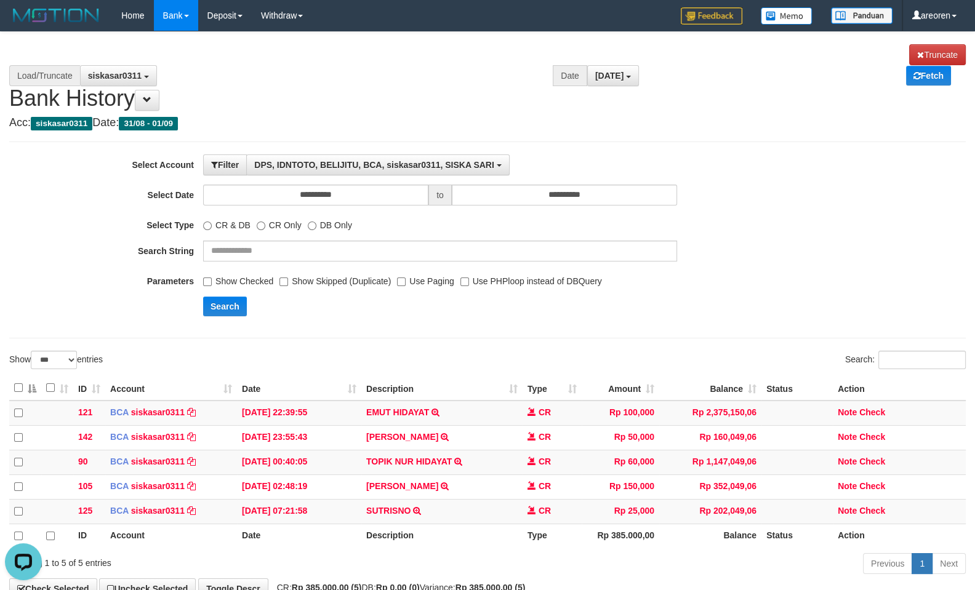
click at [238, 271] on label "Show Checked" at bounding box center [238, 279] width 70 height 17
click at [233, 297] on button "Search" at bounding box center [225, 307] width 44 height 20
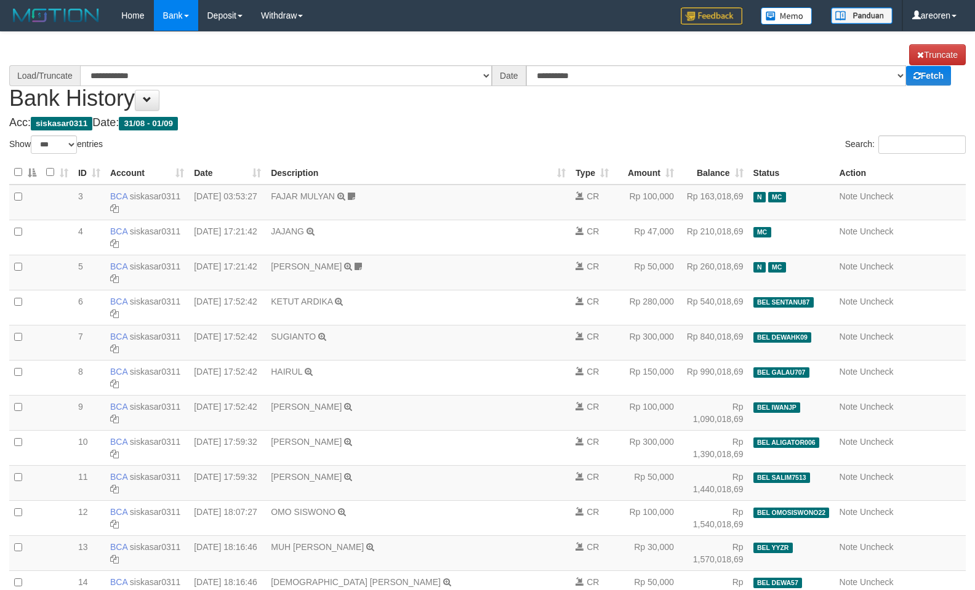
select select "***"
click at [900, 135] on input "Search:" at bounding box center [921, 144] width 87 height 18
paste input "**********"
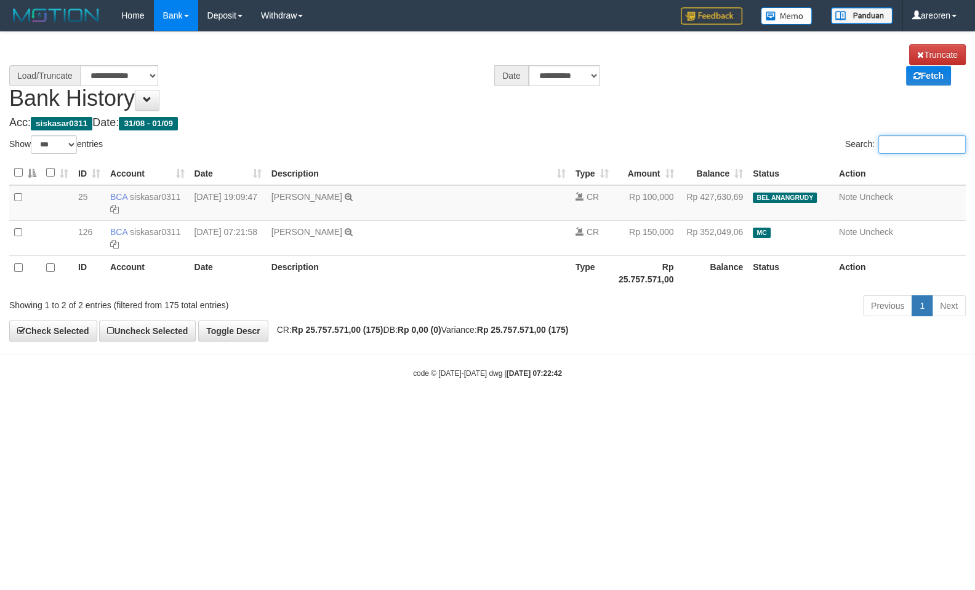
type input "**********"
select select "****"
click at [935, 135] on input "**********" at bounding box center [921, 144] width 87 height 18
type input "**********"
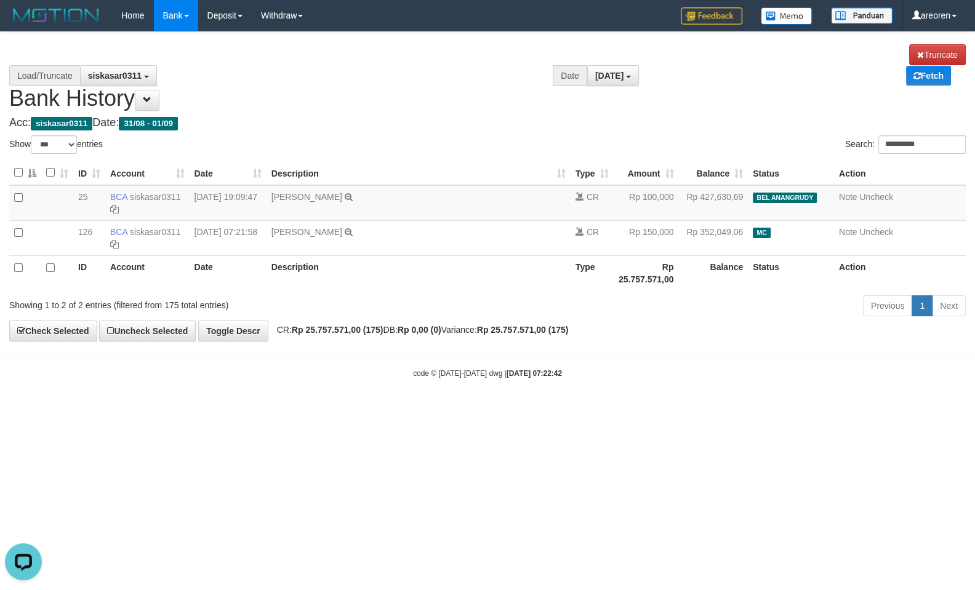
drag, startPoint x: 505, startPoint y: 499, endPoint x: 609, endPoint y: 431, distance: 124.6
click at [514, 410] on html "Toggle navigation Home Bank Account List Load By Website Group [ITOTO] BELIJITU…" at bounding box center [487, 205] width 975 height 410
click at [846, 192] on link "Note" at bounding box center [848, 197] width 18 height 10
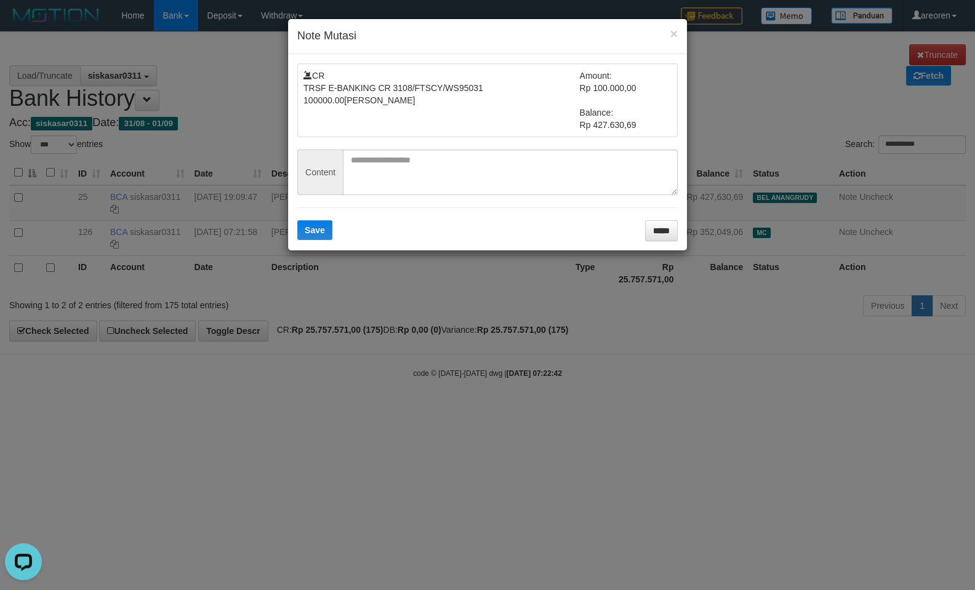
click at [575, 421] on div "× Note Mutasi CR TRSF E-BANKING CR 3108/FTSCY/WS95031 100000.00RUDIANSYAH Amoun…" at bounding box center [487, 295] width 975 height 590
click at [668, 33] on h4 "Note Mutasi" at bounding box center [487, 36] width 380 height 16
click at [759, 479] on div "× Note Mutasi CR TRSF E-BANKING CR 3108/FTSCY/WS95031 100000.00RUDIANSYAH Amoun…" at bounding box center [487, 295] width 975 height 590
click at [710, 510] on div "× Note Mutasi CR TRSF E-BANKING CR 3108/FTSCY/WS95031 100000.00RUDIANSYAH Amoun…" at bounding box center [487, 295] width 975 height 590
click at [661, 225] on input "*****" at bounding box center [661, 230] width 33 height 21
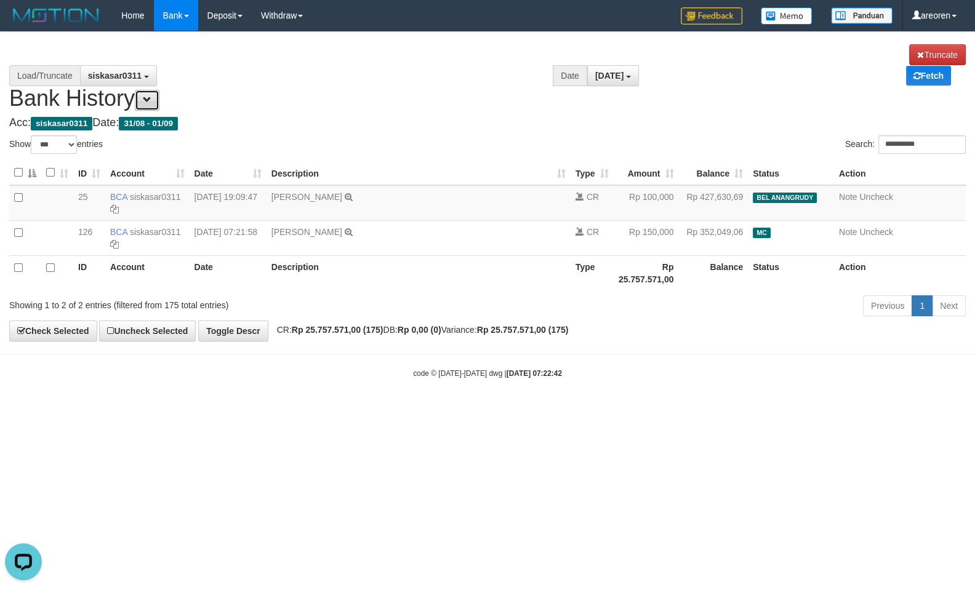
click at [151, 95] on span at bounding box center [147, 99] width 9 height 9
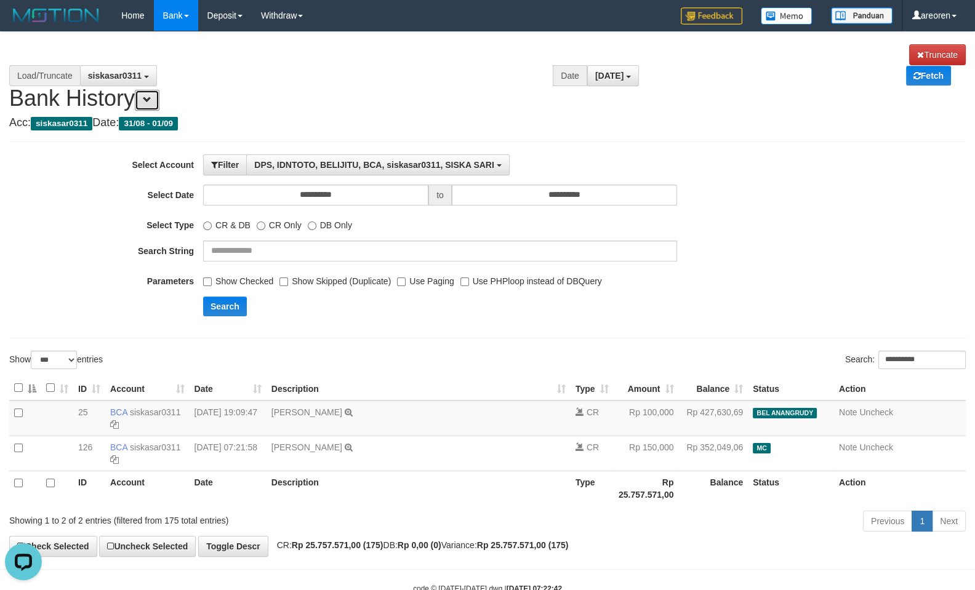
scroll to position [10, 0]
click at [228, 271] on label "Show Checked" at bounding box center [238, 279] width 70 height 17
click at [217, 297] on button "Search" at bounding box center [225, 307] width 44 height 20
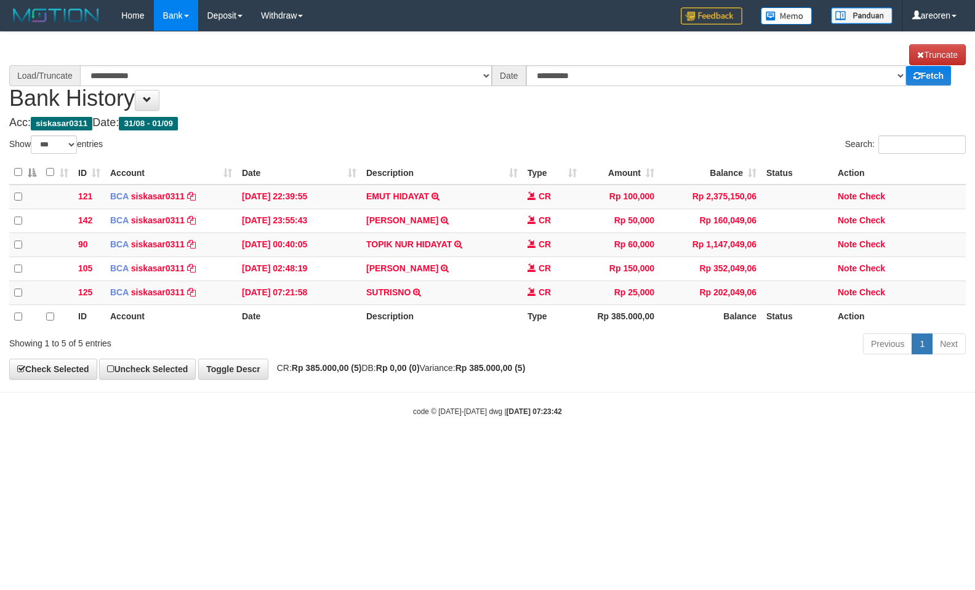
select select "***"
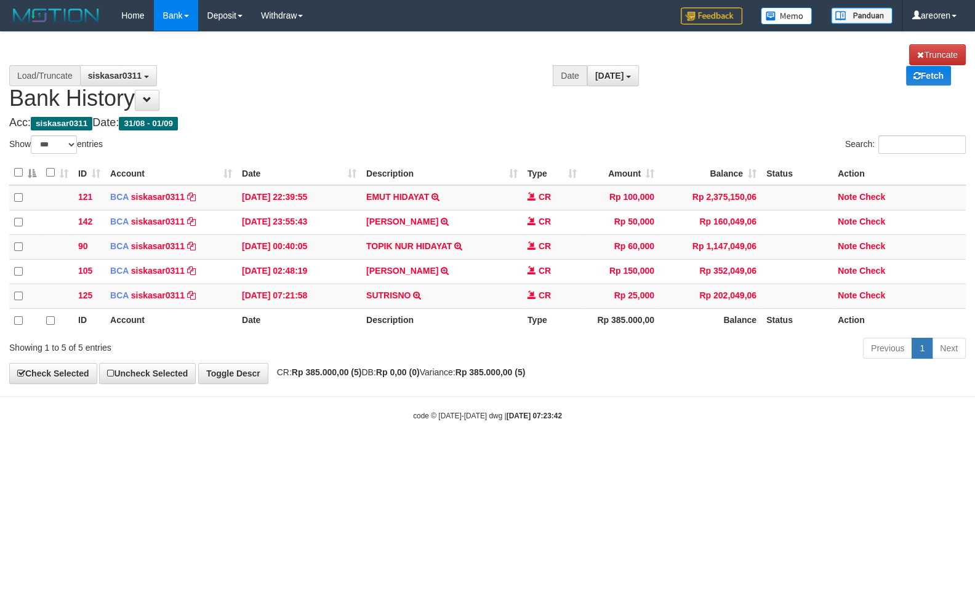
select select "****"
click at [575, 452] on html "Toggle navigation Home Bank Account List Load By Website Group [ITOTO] BELIJITU…" at bounding box center [487, 226] width 975 height 452
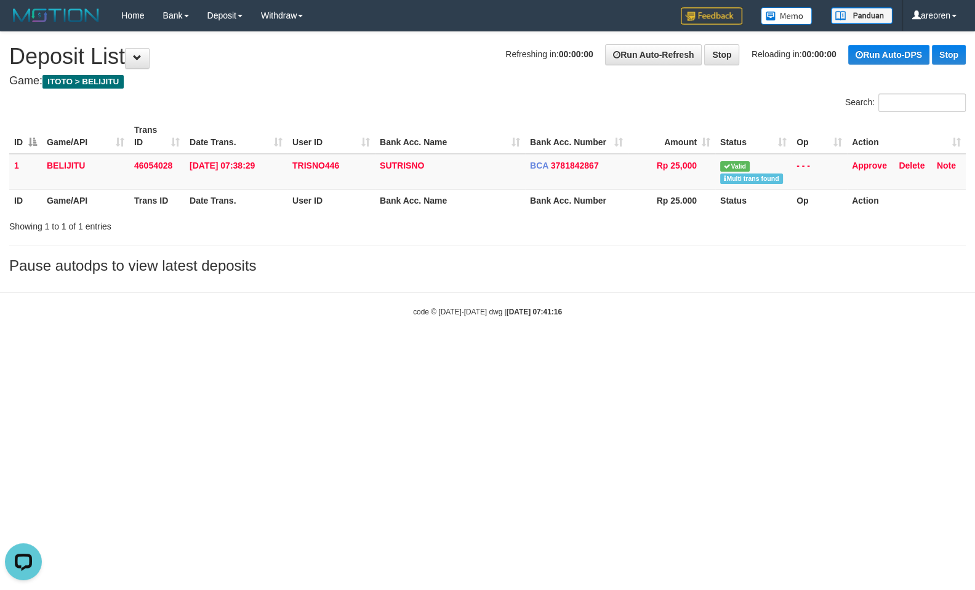
click at [750, 348] on html "Toggle navigation Home Bank Account List Load By Website Group [ITOTO] BELIJITU…" at bounding box center [487, 174] width 975 height 348
click at [637, 345] on body "Toggle navigation Home Bank Account List Load By Website Group [ITOTO] BELIJITU…" at bounding box center [487, 174] width 975 height 348
click at [865, 169] on link "Approve" at bounding box center [869, 166] width 35 height 10
click at [539, 348] on html "Toggle navigation Home Bank Account List Load By Website Group [ITOTO] BELIJITU…" at bounding box center [487, 174] width 975 height 348
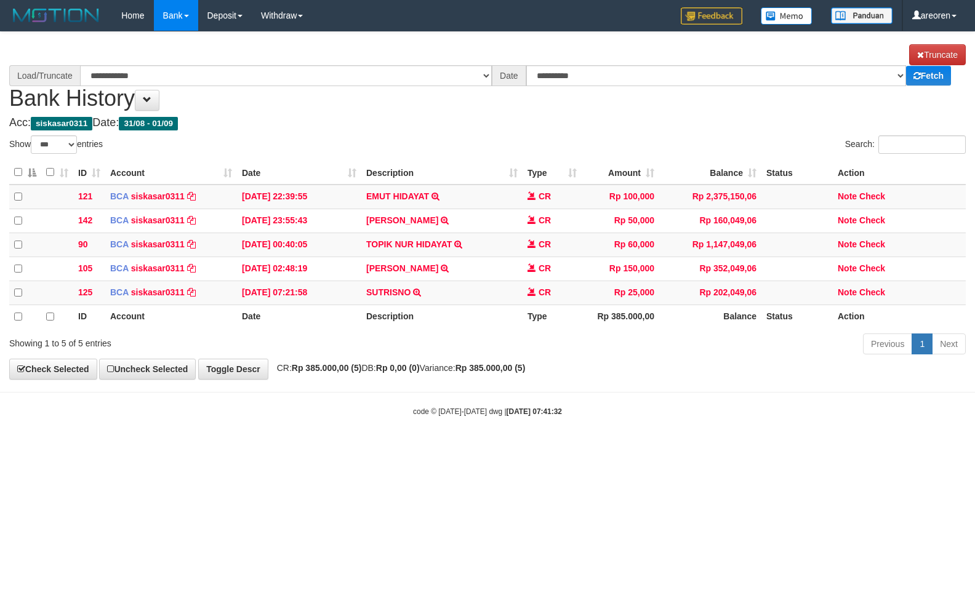
select select "***"
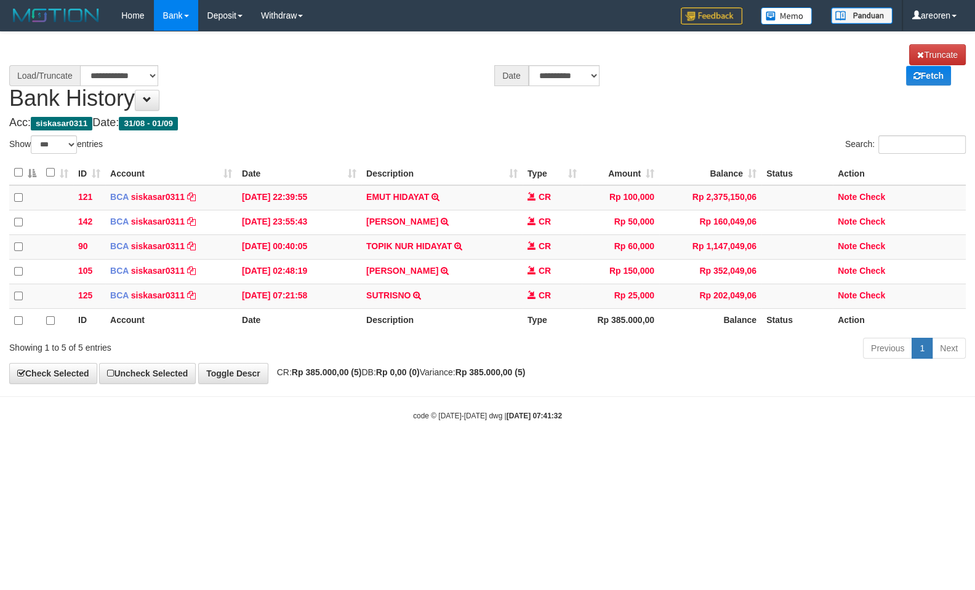
click at [586, 452] on html "Toggle navigation Home Bank Account List Load By Website Group [ITOTO] BELIJITU…" at bounding box center [487, 226] width 975 height 452
select select "****"
click at [625, 452] on html "Toggle navigation Home Bank Account List Load By Website Group [ITOTO] BELIJITU…" at bounding box center [487, 226] width 975 height 452
